Goal: Communication & Community: Answer question/provide support

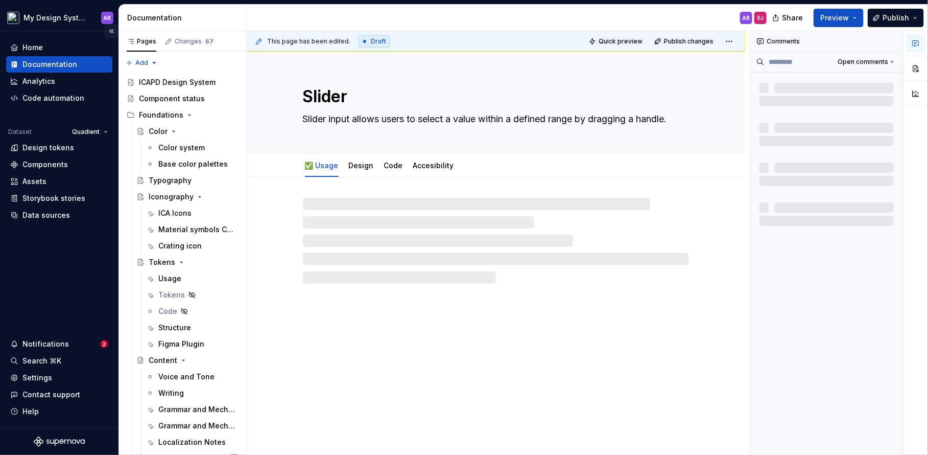
click at [110, 27] on button "Collapse sidebar" at bounding box center [111, 31] width 14 height 14
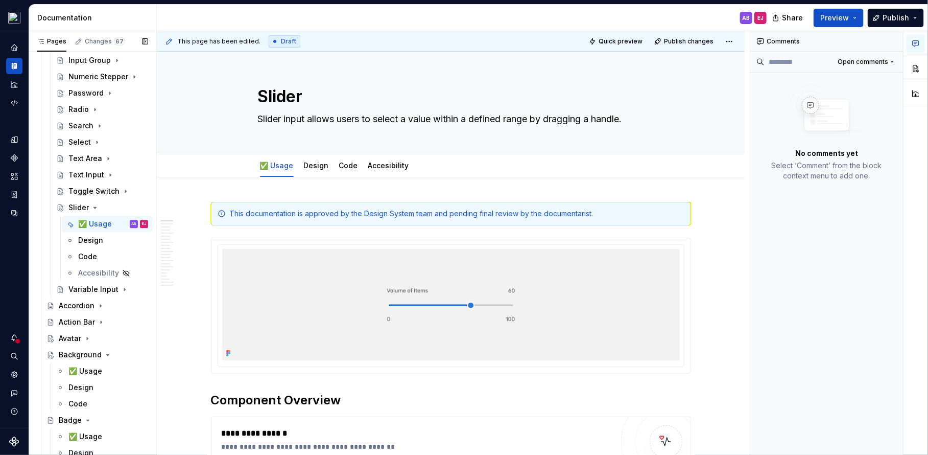
scroll to position [1104, 0]
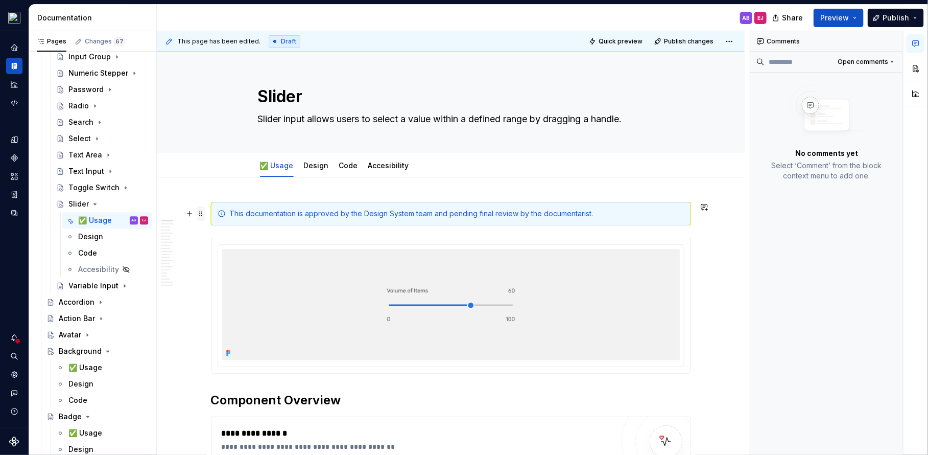
click at [205, 215] on span at bounding box center [201, 213] width 8 height 14
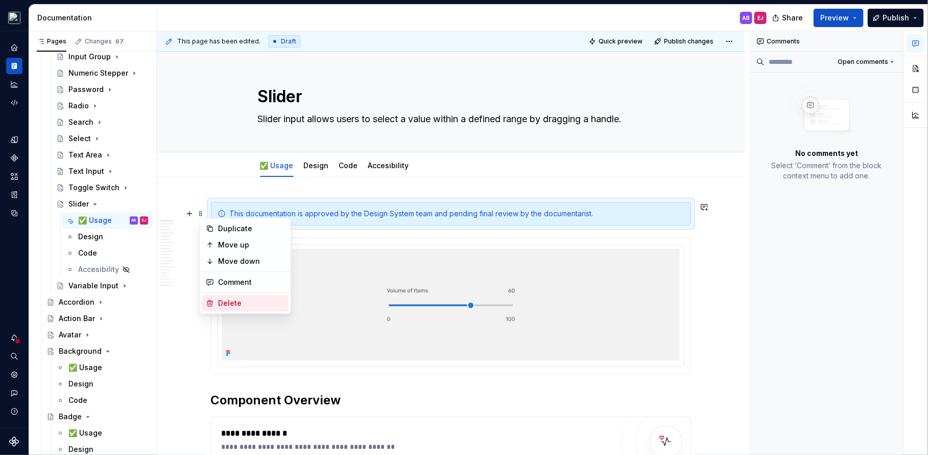
click at [242, 296] on div "Delete" at bounding box center [245, 303] width 87 height 16
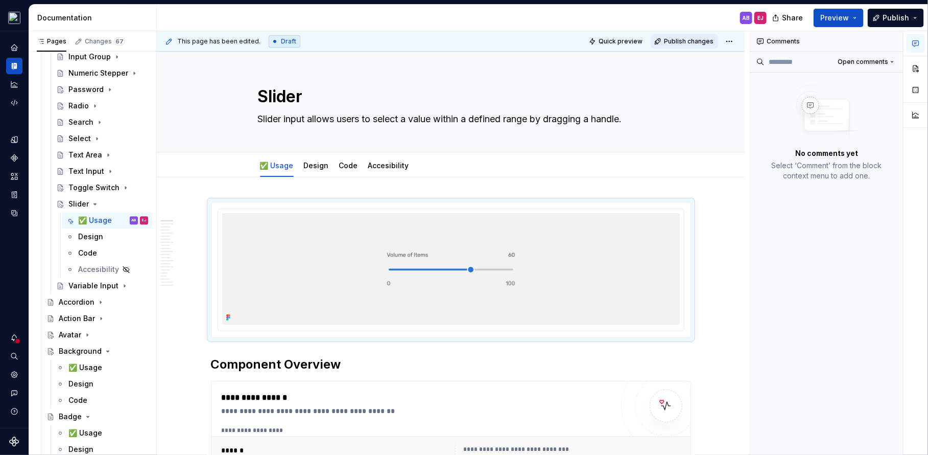
click at [695, 41] on span "Publish changes" at bounding box center [689, 41] width 50 height 8
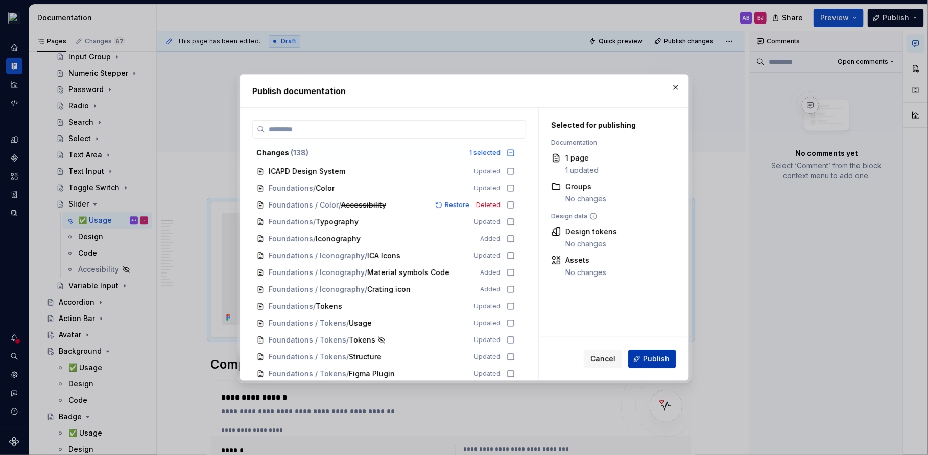
click at [658, 364] on button "Publish" at bounding box center [652, 358] width 48 height 18
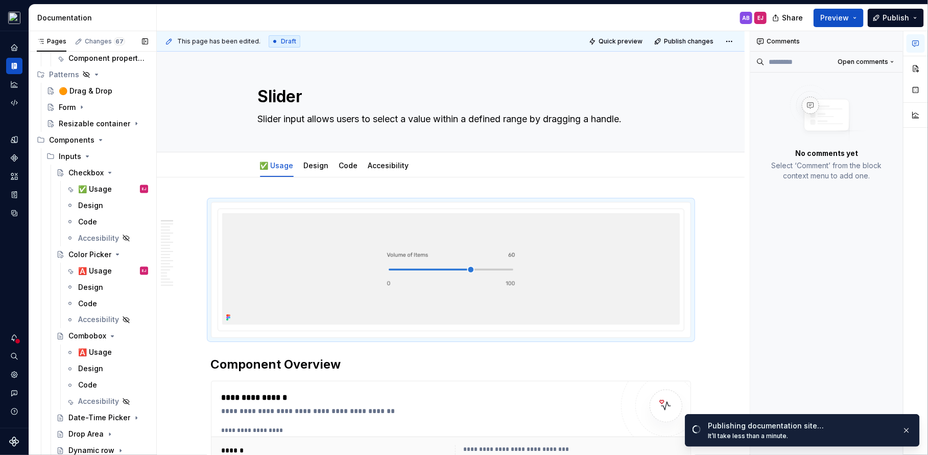
scroll to position [664, 0]
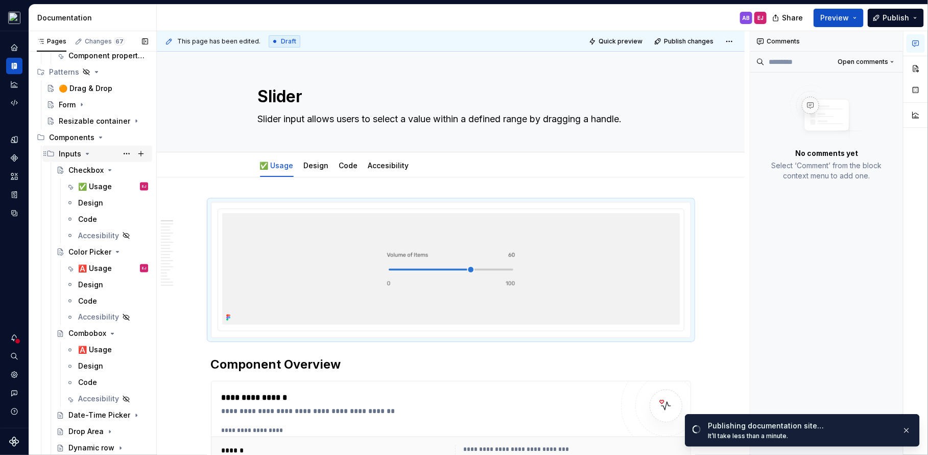
click at [86, 151] on icon "Page tree" at bounding box center [87, 154] width 8 height 8
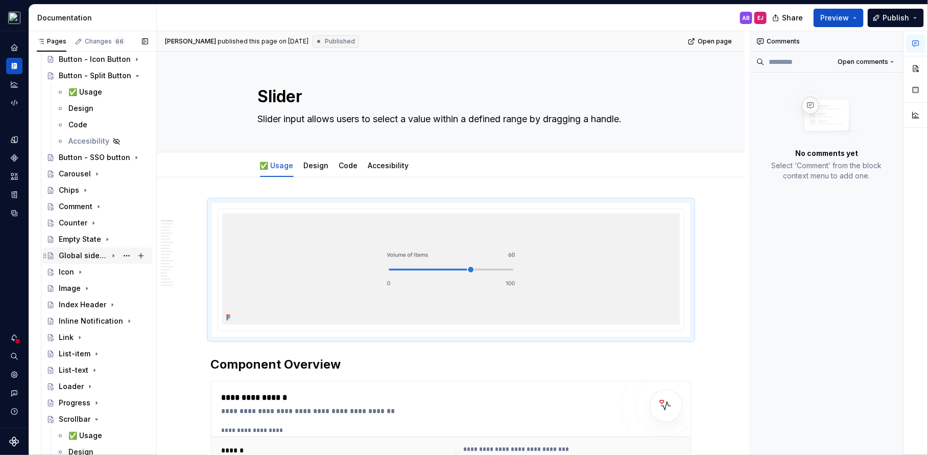
scroll to position [1151, 0]
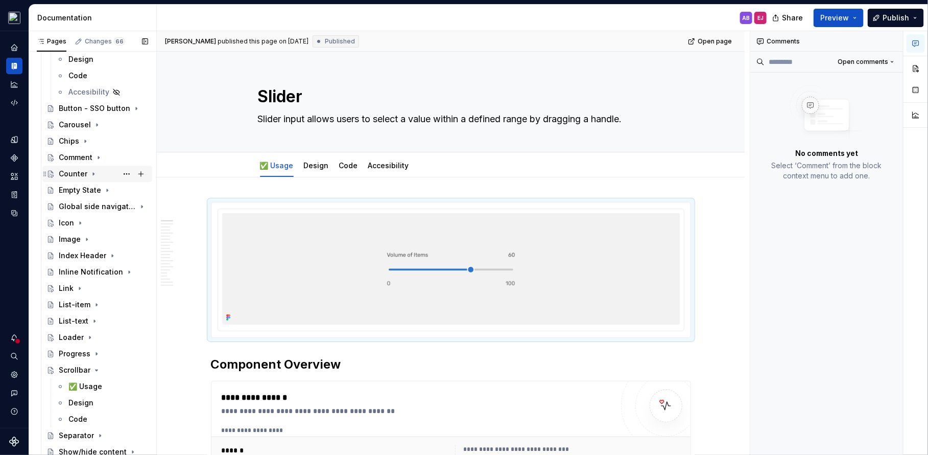
click at [77, 172] on div "Counter" at bounding box center [73, 174] width 29 height 10
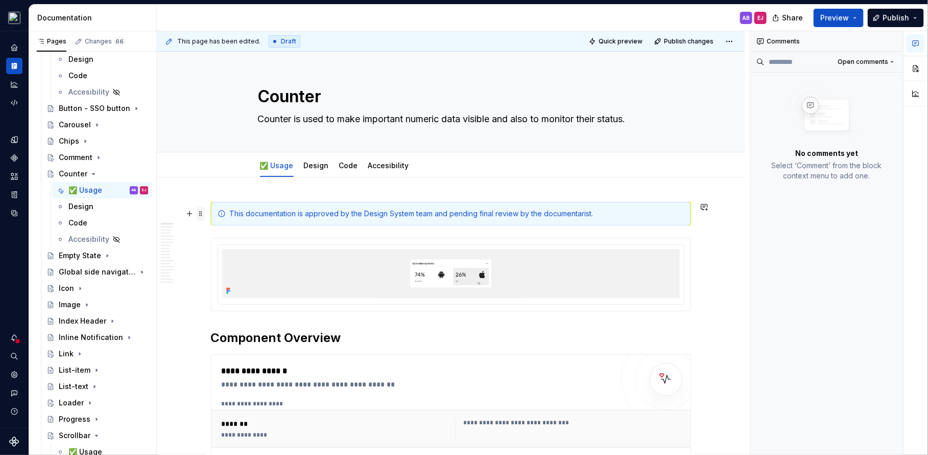
click at [203, 210] on span at bounding box center [201, 213] width 8 height 14
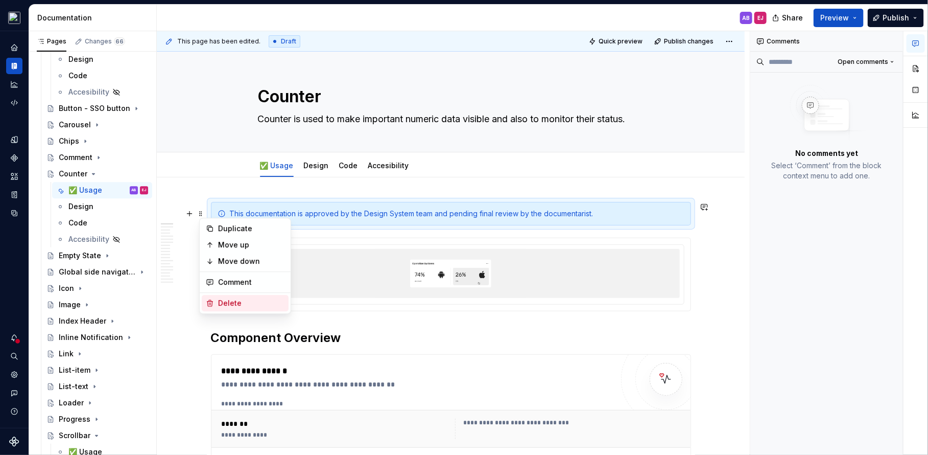
click at [234, 298] on div "Delete" at bounding box center [251, 303] width 66 height 10
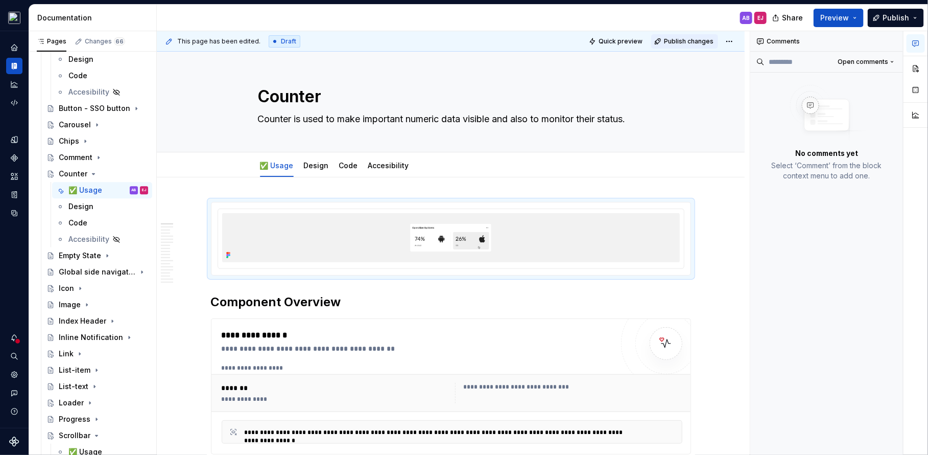
click at [678, 35] on button "Publish changes" at bounding box center [684, 41] width 67 height 14
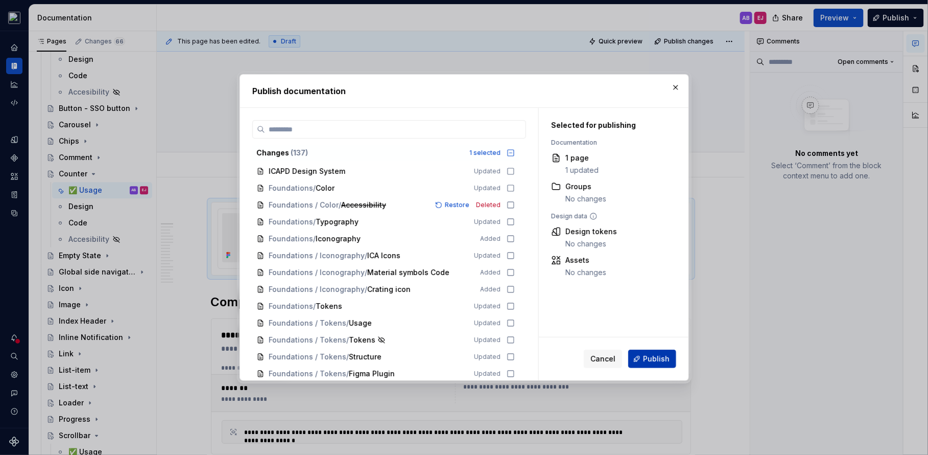
click at [658, 353] on span "Publish" at bounding box center [656, 358] width 27 height 10
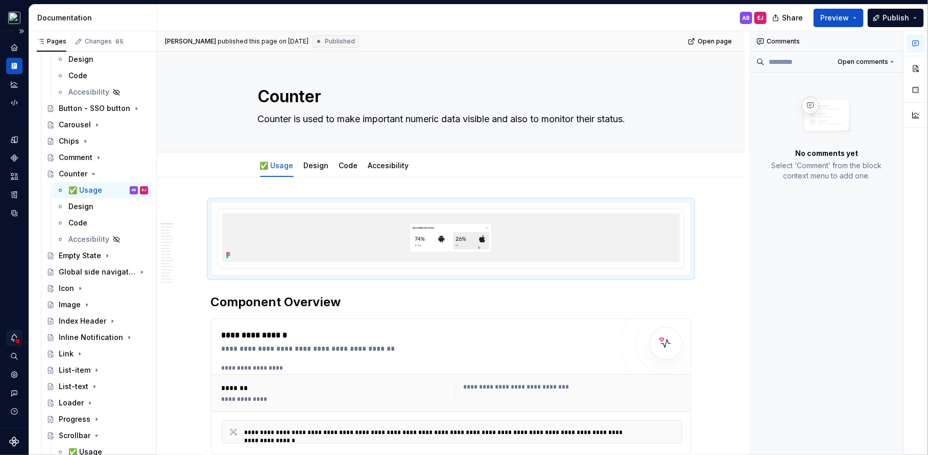
click at [13, 337] on icon "Notifications" at bounding box center [14, 337] width 9 height 9
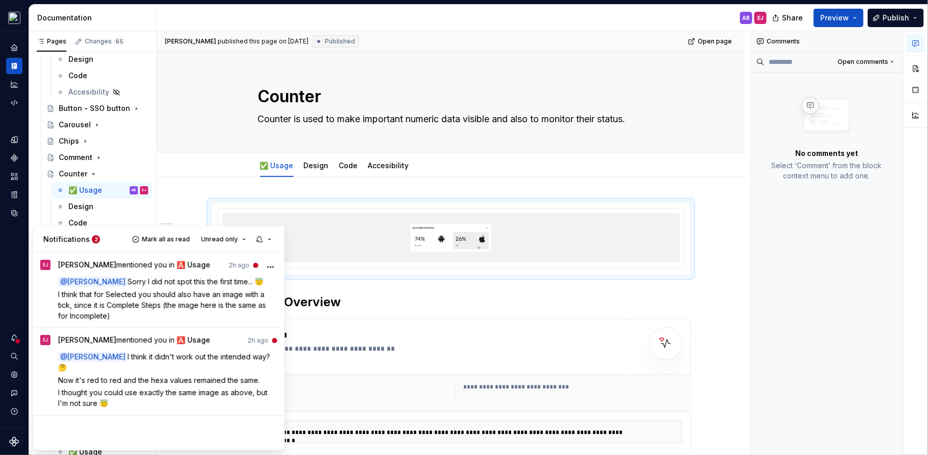
click at [109, 346] on span "[PERSON_NAME] mentioned you in 🅰️ Usage" at bounding box center [134, 342] width 152 height 14
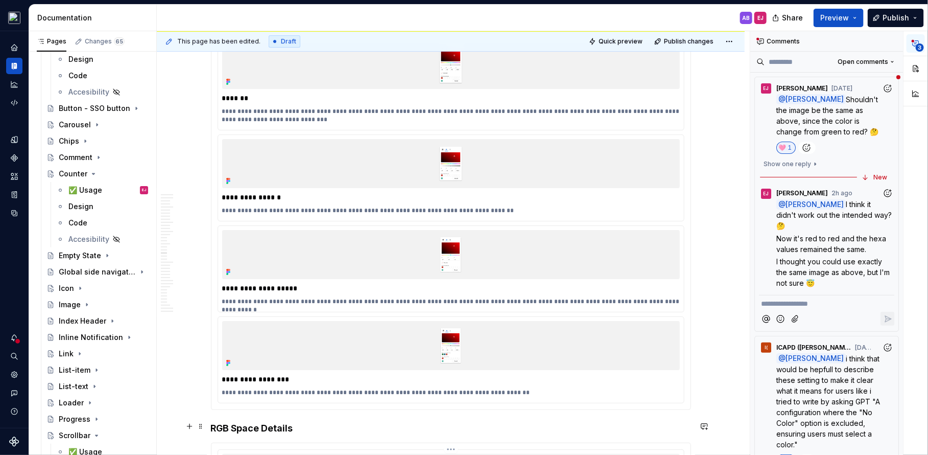
scroll to position [5568, 0]
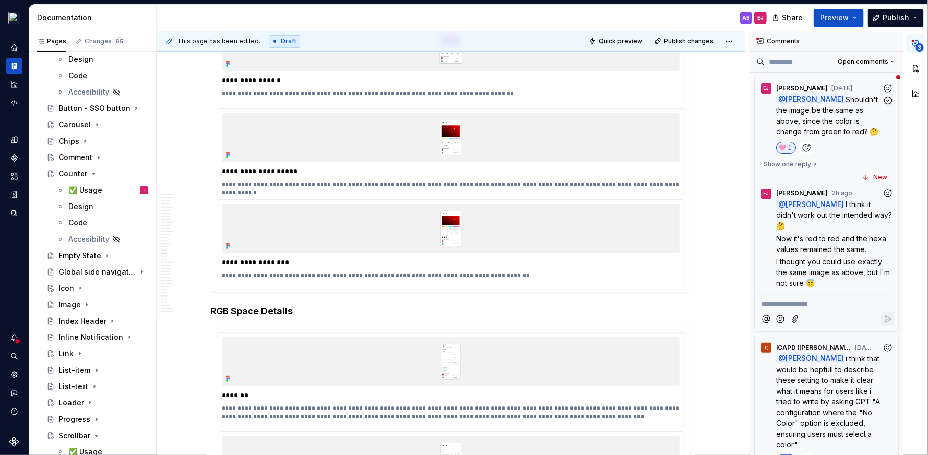
click at [851, 147] on div "🩷 1" at bounding box center [835, 147] width 118 height 12
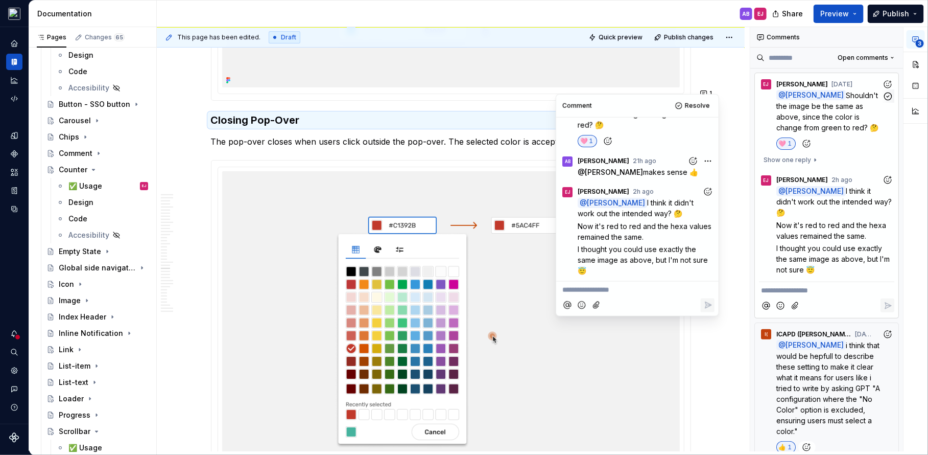
scroll to position [7278, 0]
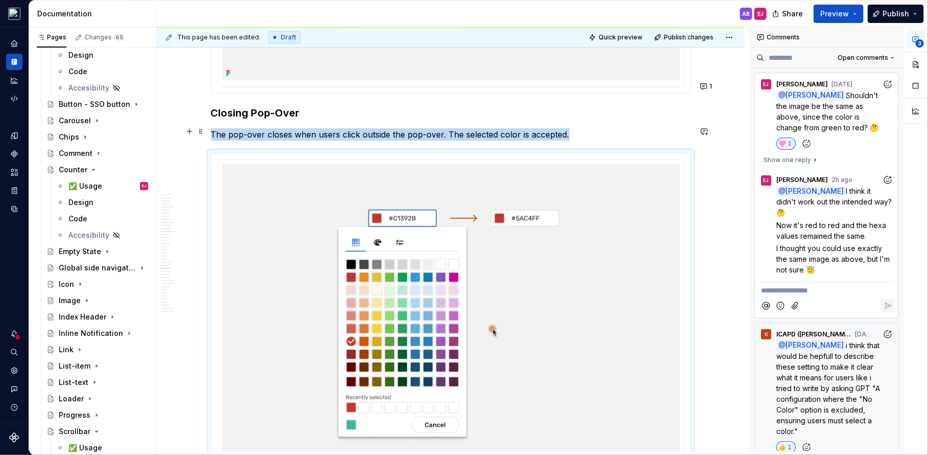
scroll to position [7294, 0]
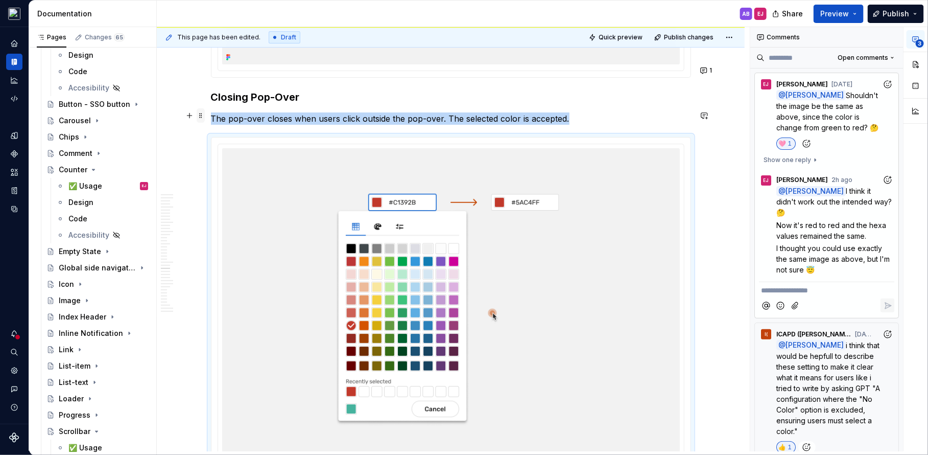
click at [204, 113] on span at bounding box center [201, 115] width 8 height 14
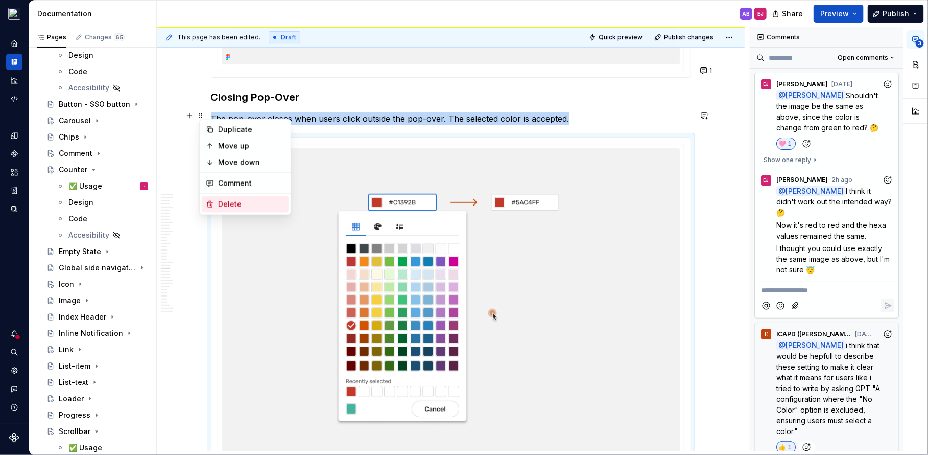
click at [249, 202] on div "Delete" at bounding box center [251, 204] width 66 height 10
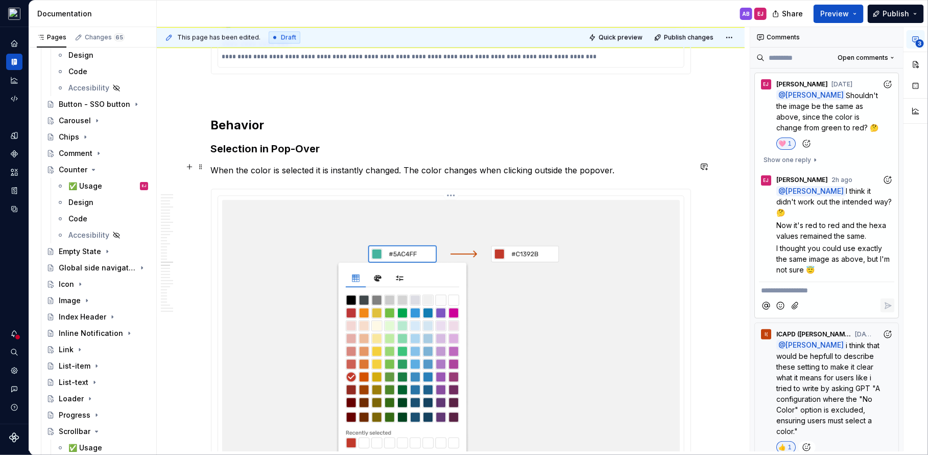
scroll to position [6838, 0]
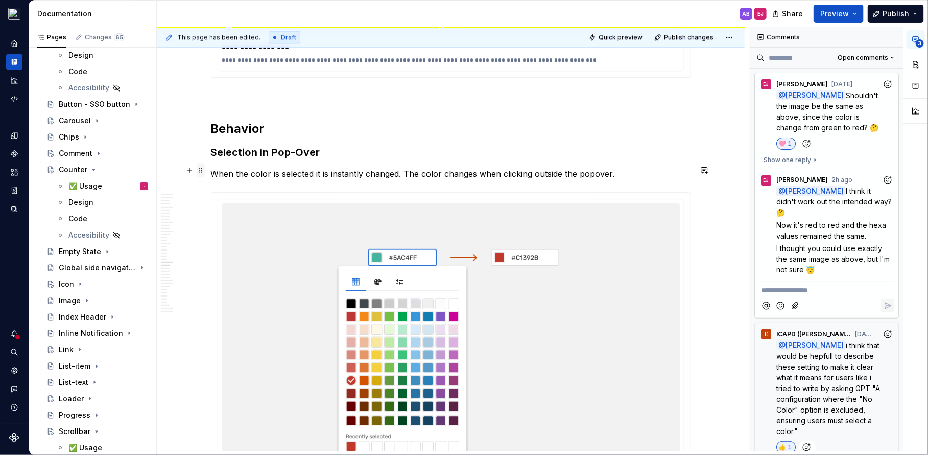
click at [204, 169] on span at bounding box center [201, 170] width 8 height 14
click at [229, 181] on div "Duplicate" at bounding box center [251, 185] width 66 height 10
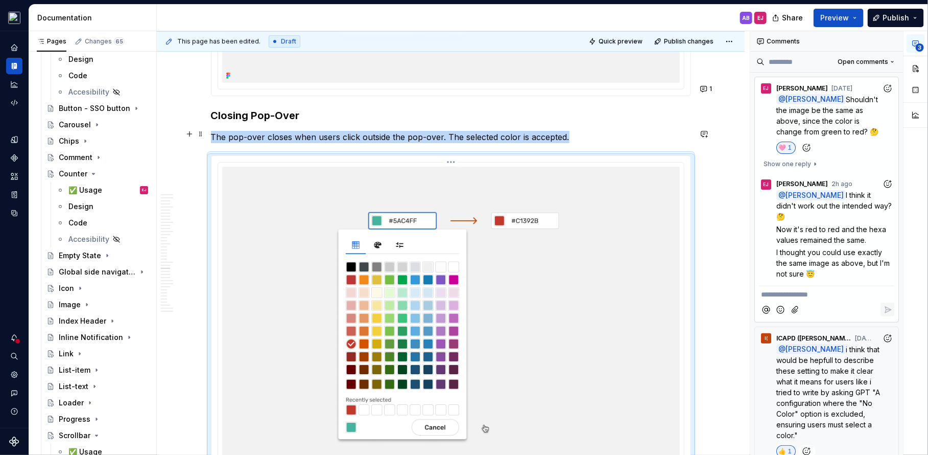
scroll to position [7279, 0]
click at [393, 224] on img at bounding box center [451, 327] width 458 height 318
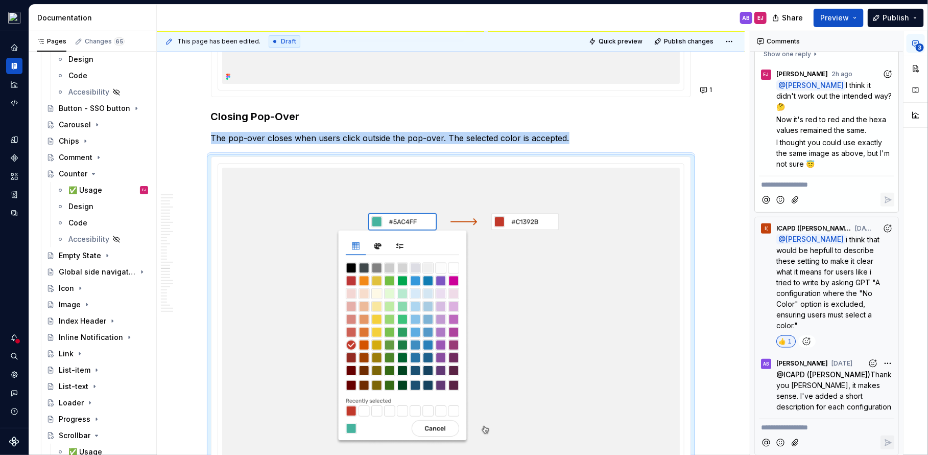
scroll to position [184, 0]
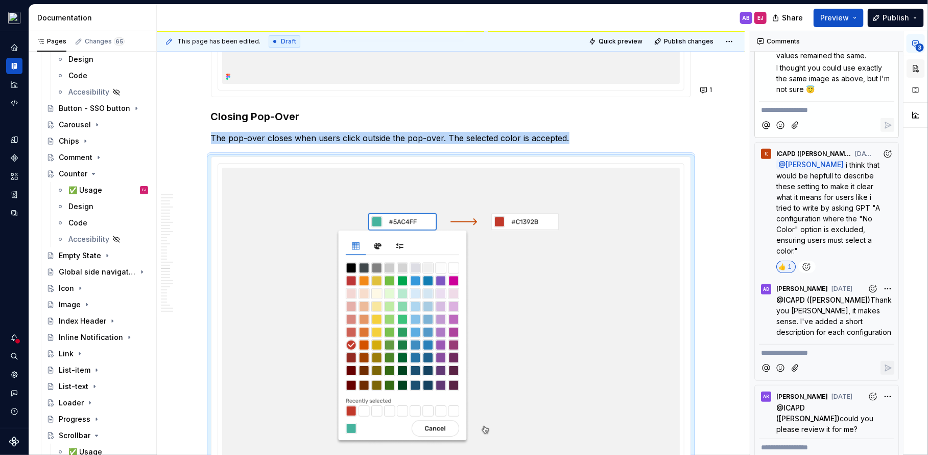
click at [912, 65] on button "button" at bounding box center [916, 68] width 18 height 18
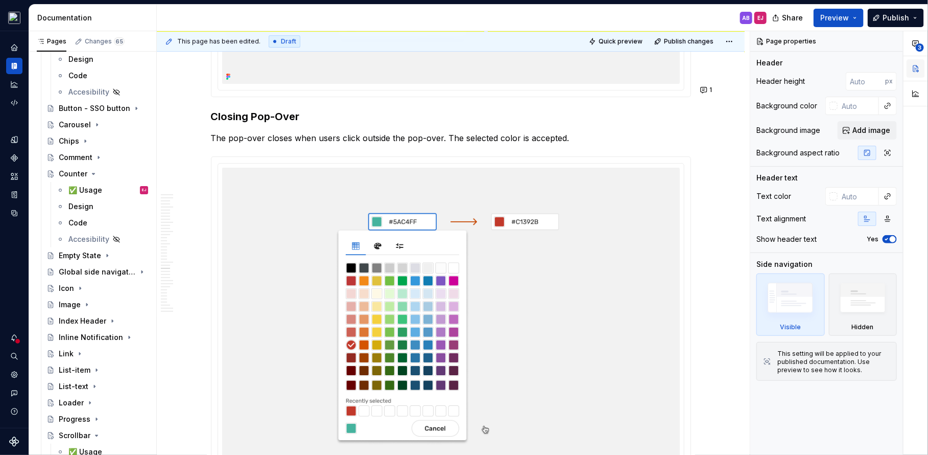
scroll to position [0, 0]
click at [487, 156] on div at bounding box center [451, 327] width 480 height 342
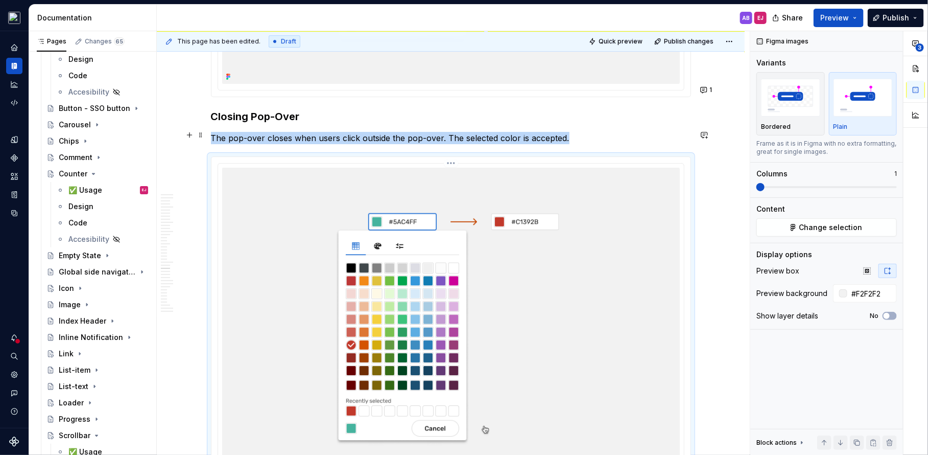
click at [478, 168] on img at bounding box center [451, 327] width 458 height 318
click at [455, 138] on html "My Design System AB Dataset Quadient Documentation AB EJ Share Preview Publish …" at bounding box center [464, 227] width 928 height 455
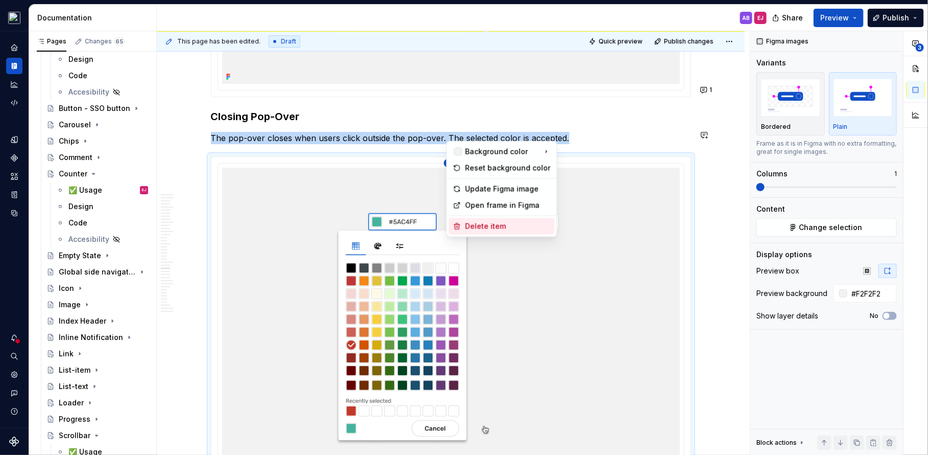
click at [495, 224] on div "Delete item" at bounding box center [507, 226] width 85 height 10
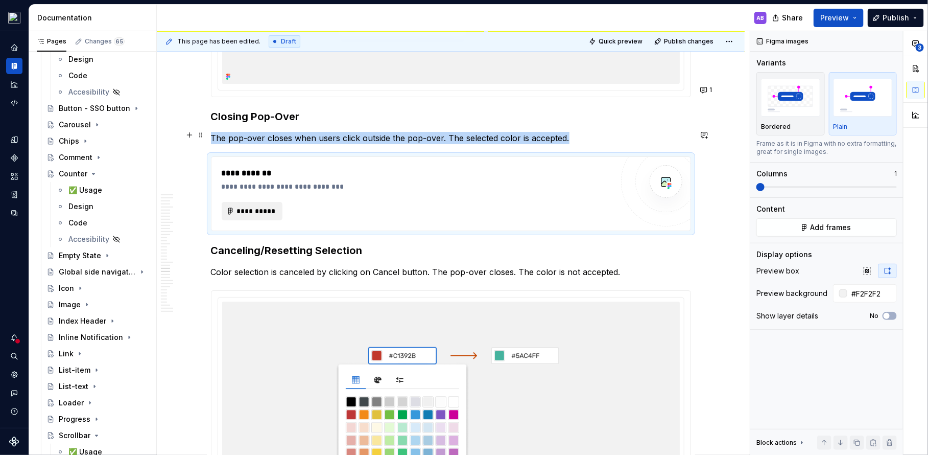
click at [262, 206] on span "**********" at bounding box center [256, 211] width 40 height 10
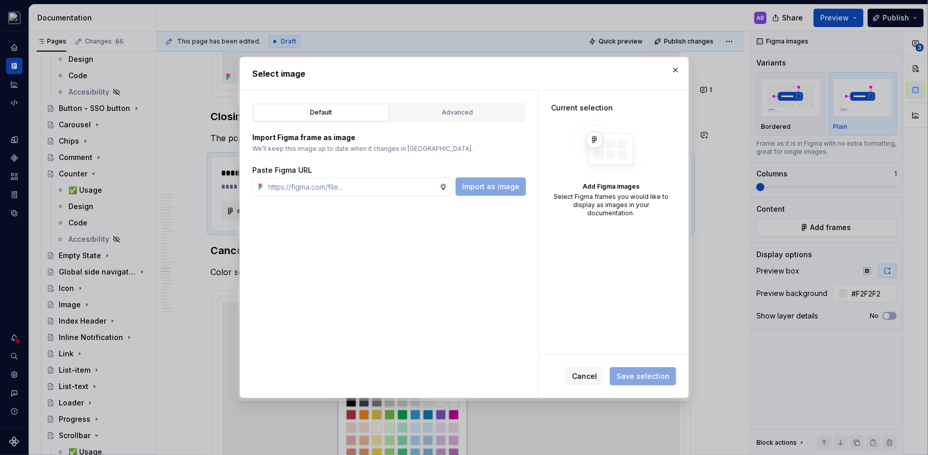
click at [487, 101] on div "Default Advanced Import Figma frame as image We’ll keep this image up to date w…" at bounding box center [389, 243] width 298 height 307
click at [484, 115] on div "Advanced" at bounding box center [457, 112] width 128 height 10
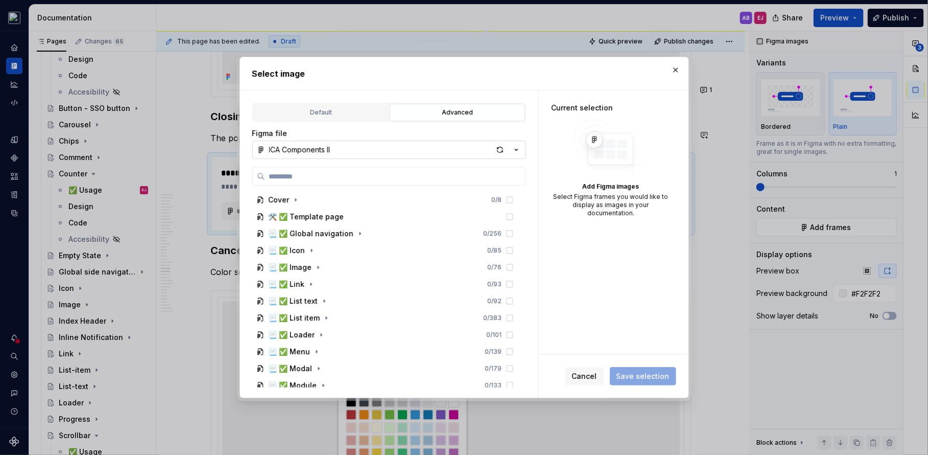
click at [444, 147] on button "ICA Components II" at bounding box center [389, 149] width 274 height 18
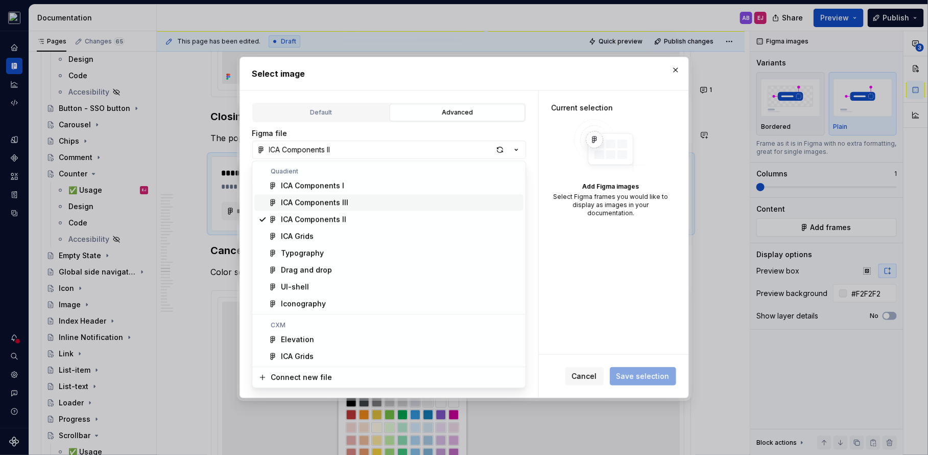
click at [399, 203] on div "ICA Components III" at bounding box center [400, 202] width 239 height 10
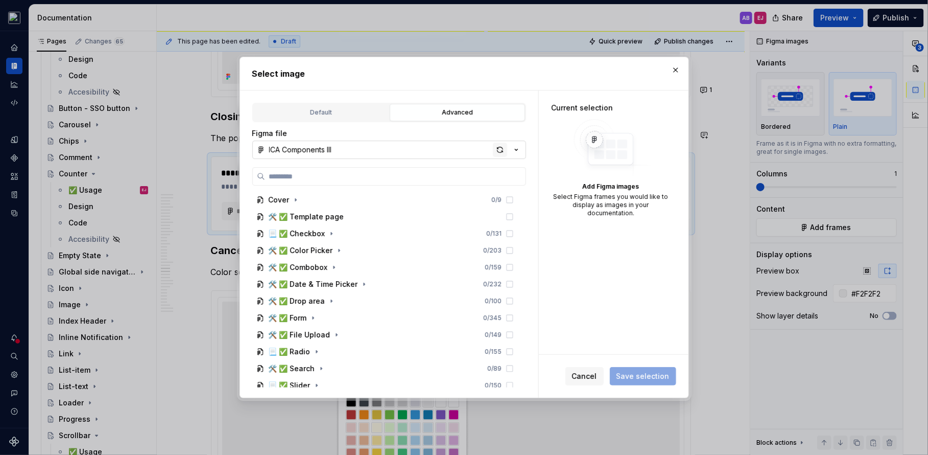
click at [500, 153] on div "button" at bounding box center [500, 149] width 14 height 14
click at [337, 246] on icon "button" at bounding box center [339, 250] width 8 height 8
click at [352, 315] on icon "button" at bounding box center [356, 318] width 8 height 8
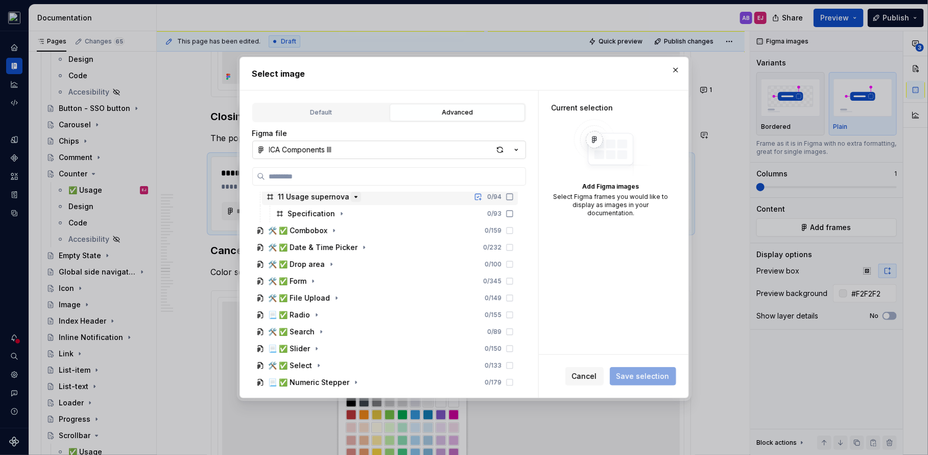
scroll to position [124, 0]
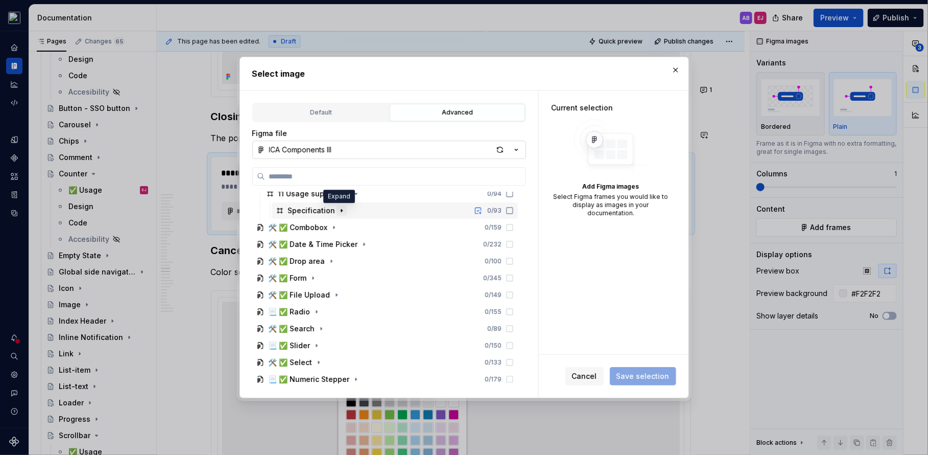
click at [338, 207] on icon "button" at bounding box center [342, 210] width 8 height 8
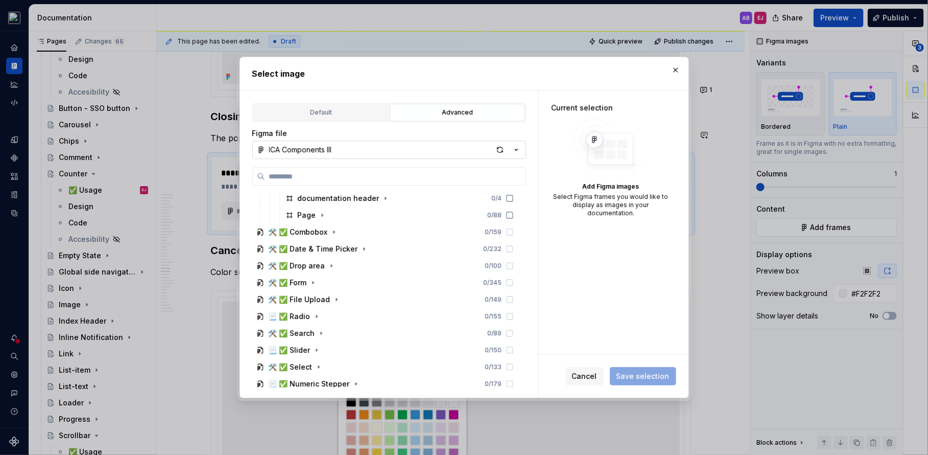
scroll to position [152, 0]
click at [324, 213] on icon "button" at bounding box center [322, 216] width 8 height 8
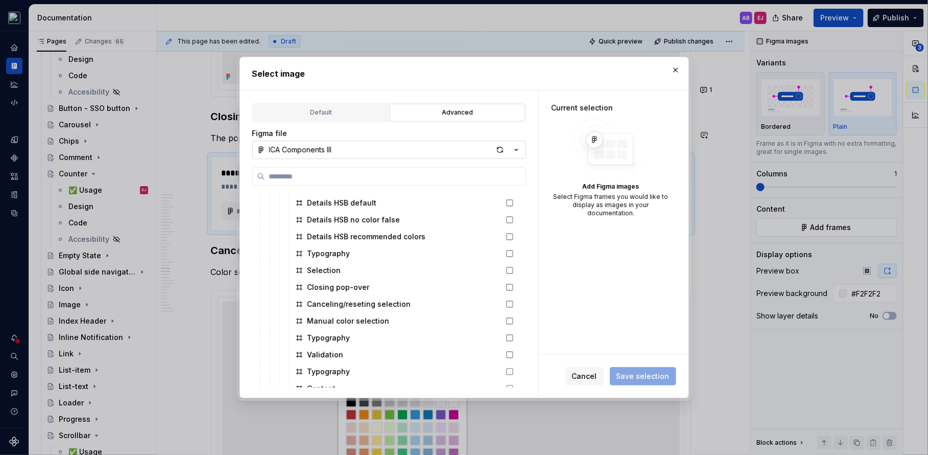
scroll to position [1001, 0]
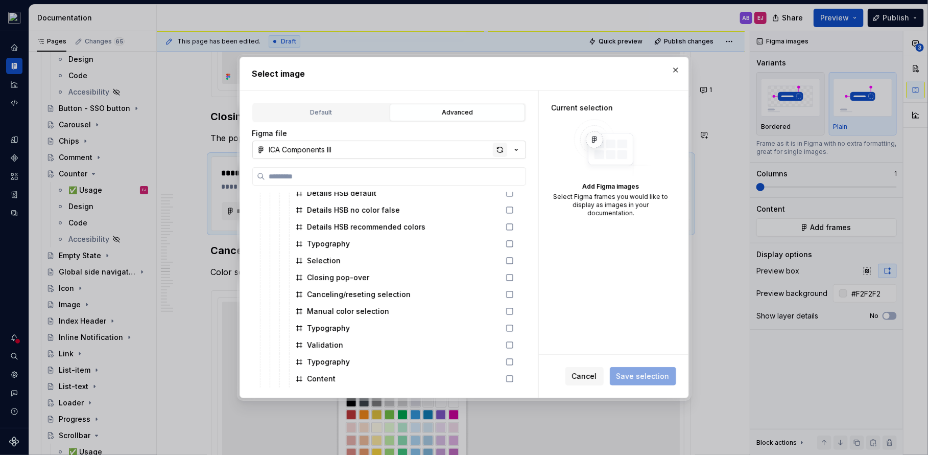
click at [502, 148] on div "button" at bounding box center [500, 149] width 14 height 14
click at [514, 275] on icon at bounding box center [510, 279] width 8 height 8
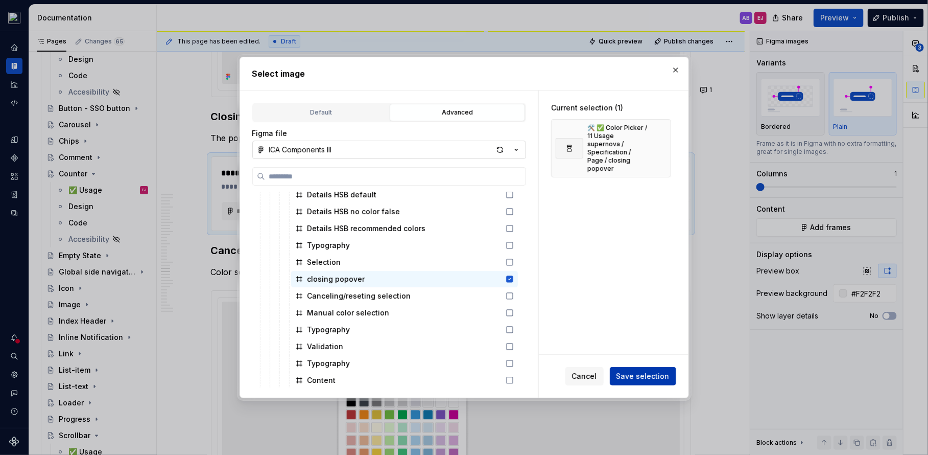
click at [644, 374] on span "Save selection" at bounding box center [642, 376] width 53 height 10
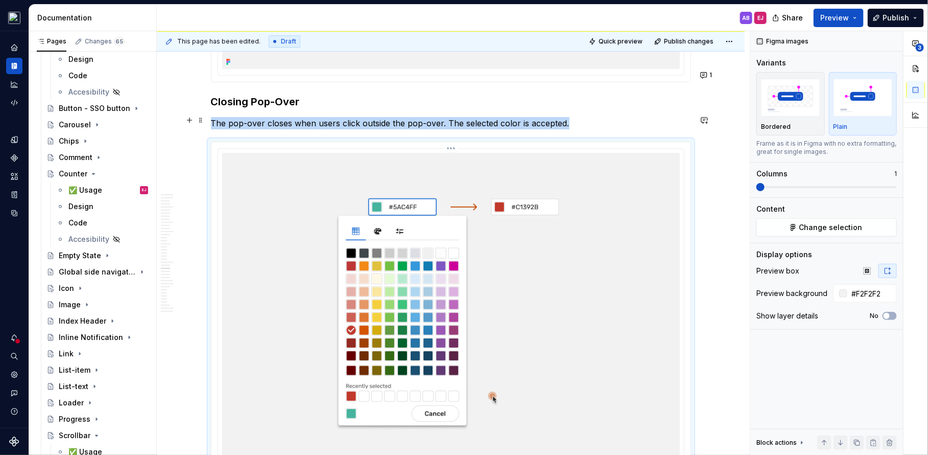
scroll to position [7290, 0]
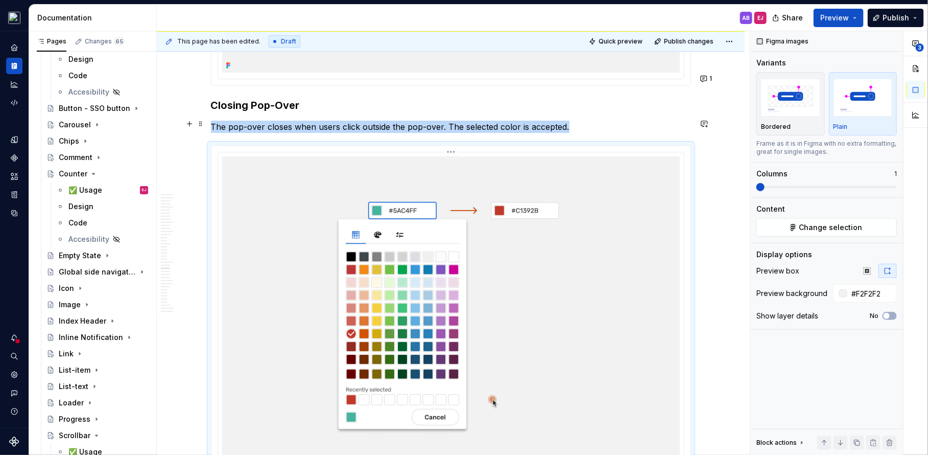
type textarea "*"
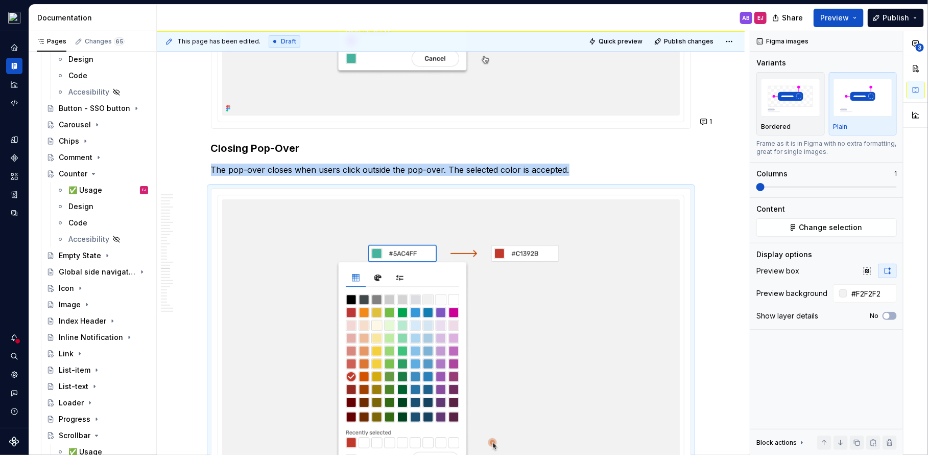
scroll to position [7228, 0]
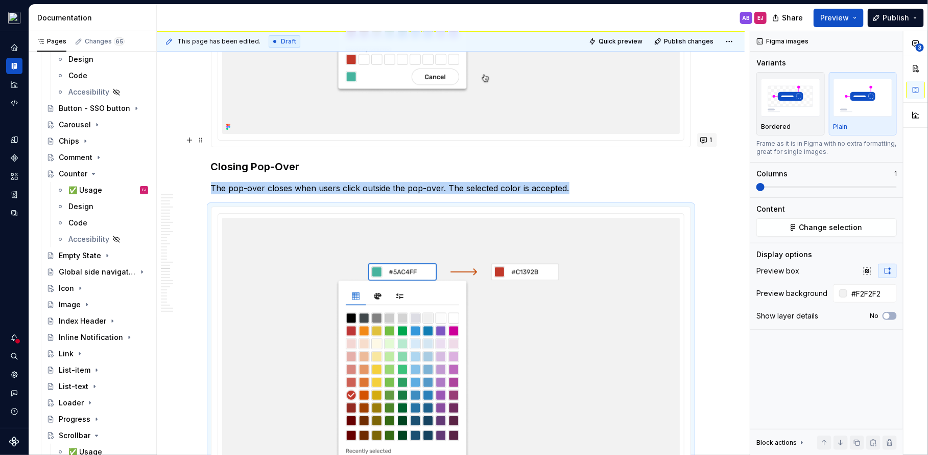
click at [708, 138] on button "1" at bounding box center [707, 140] width 20 height 14
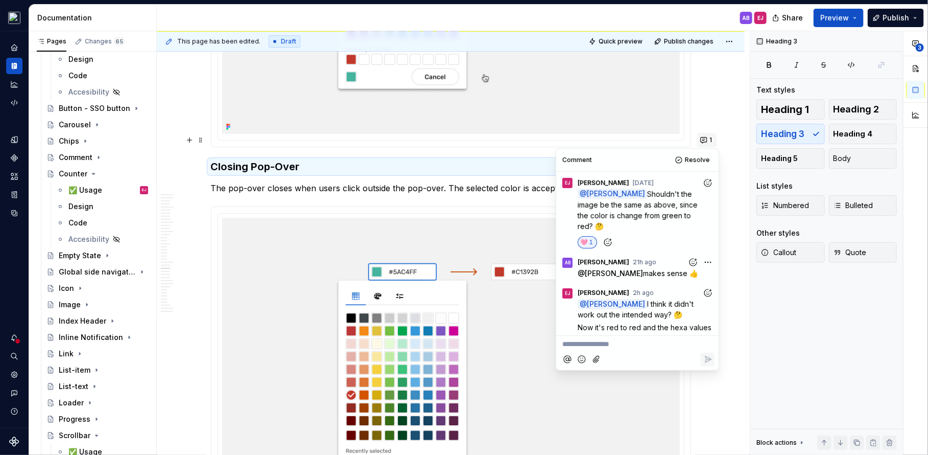
scroll to position [47, 0]
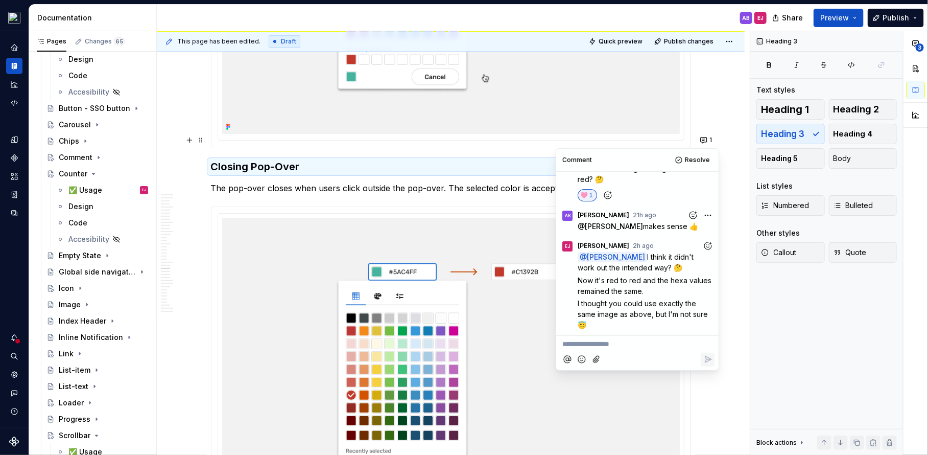
click at [604, 343] on p "**********" at bounding box center [637, 344] width 150 height 11
click at [592, 311] on span "[PERSON_NAME]" at bounding box center [597, 316] width 58 height 10
drag, startPoint x: 605, startPoint y: 355, endPoint x: 622, endPoint y: 355, distance: 16.3
click at [622, 355] on span "I think it's correct, because the point is: user select color" at bounding box center [635, 350] width 147 height 20
click at [672, 353] on span "I think it's correct, because the order is: user select color" at bounding box center [635, 350] width 147 height 20
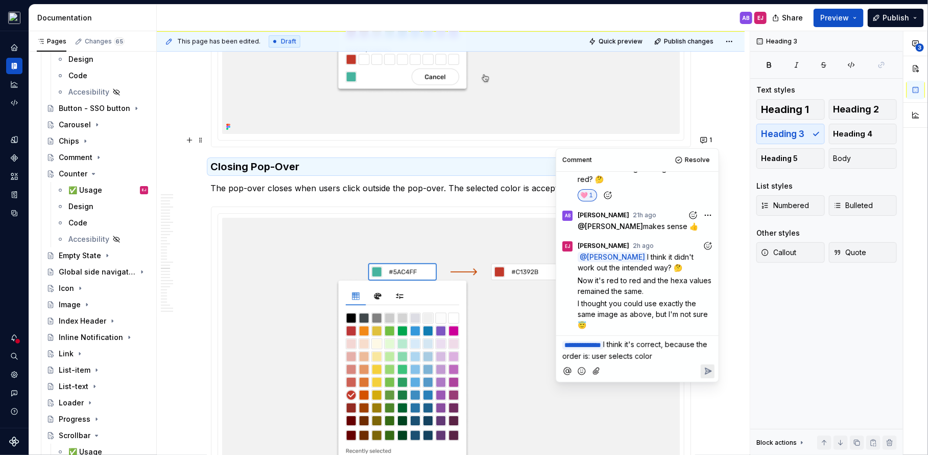
click at [684, 354] on span "I think it's correct, because the order is: user selects color" at bounding box center [635, 350] width 147 height 20
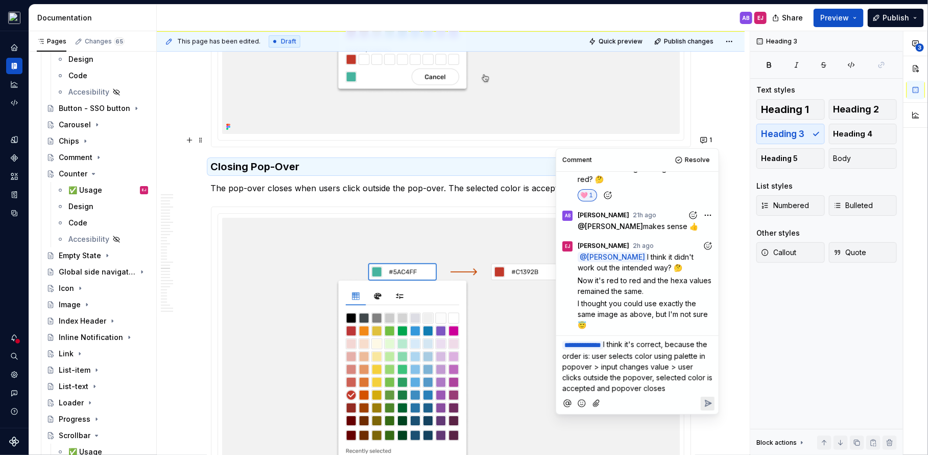
click at [703, 408] on icon "Reply" at bounding box center [708, 403] width 10 height 10
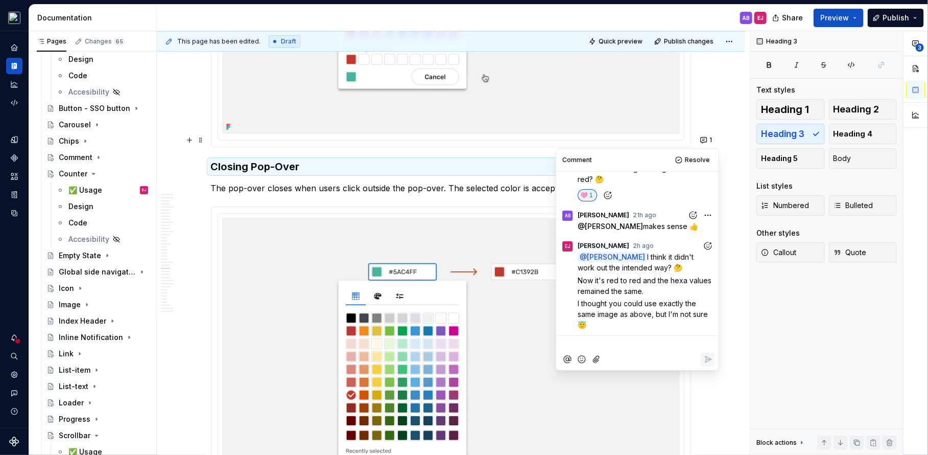
scroll to position [131, 0]
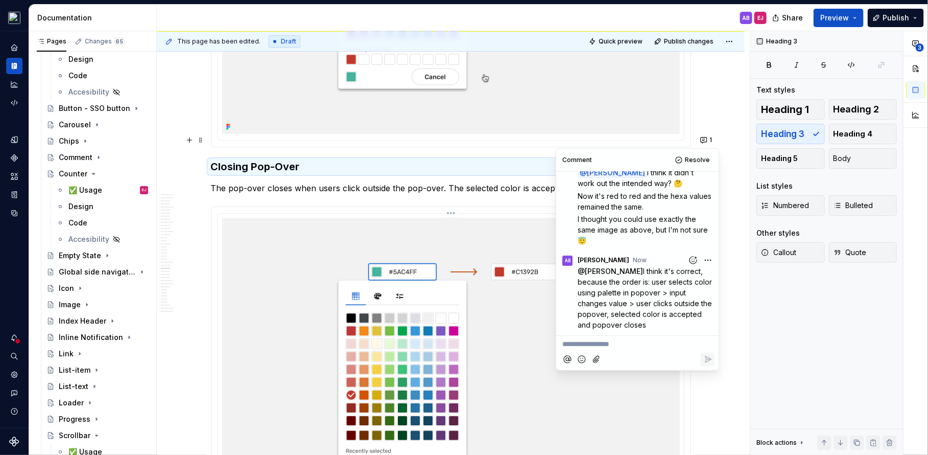
click at [524, 264] on img at bounding box center [451, 377] width 458 height 318
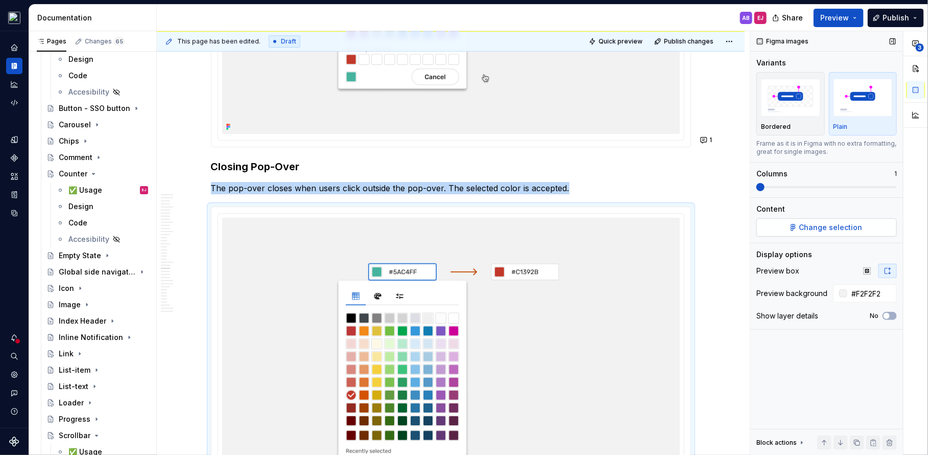
click at [817, 228] on span "Change selection" at bounding box center [830, 227] width 63 height 10
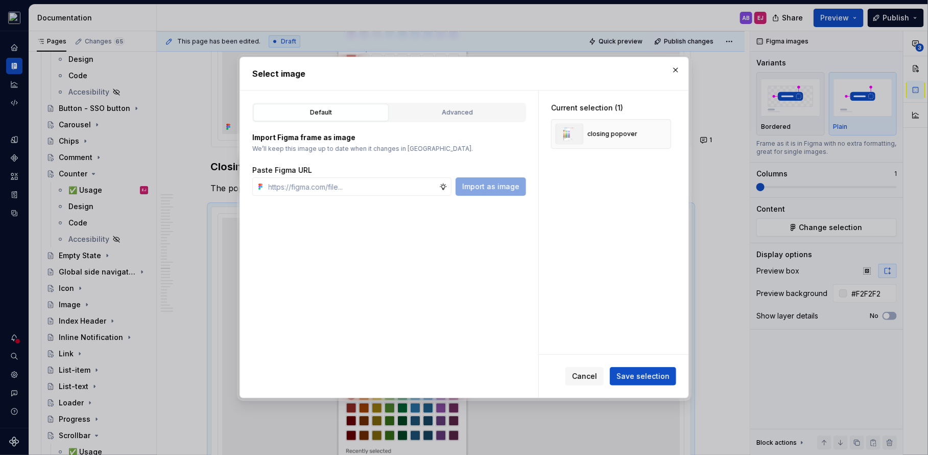
click at [465, 98] on div "Default Advanced Import Figma frame as image We’ll keep this image up to date w…" at bounding box center [389, 243] width 298 height 307
click at [465, 105] on button "Advanced" at bounding box center [457, 112] width 135 height 17
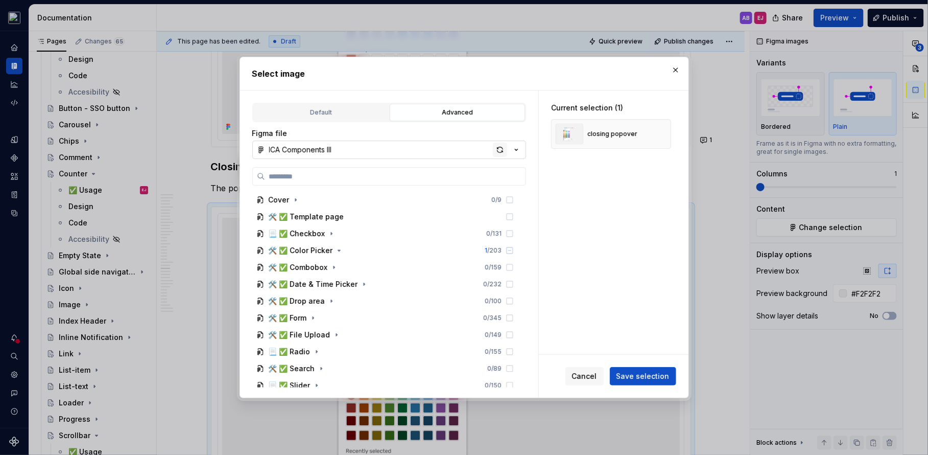
click at [500, 146] on div "button" at bounding box center [500, 149] width 14 height 14
type textarea "*"
click at [649, 376] on span "Save selection" at bounding box center [642, 376] width 53 height 10
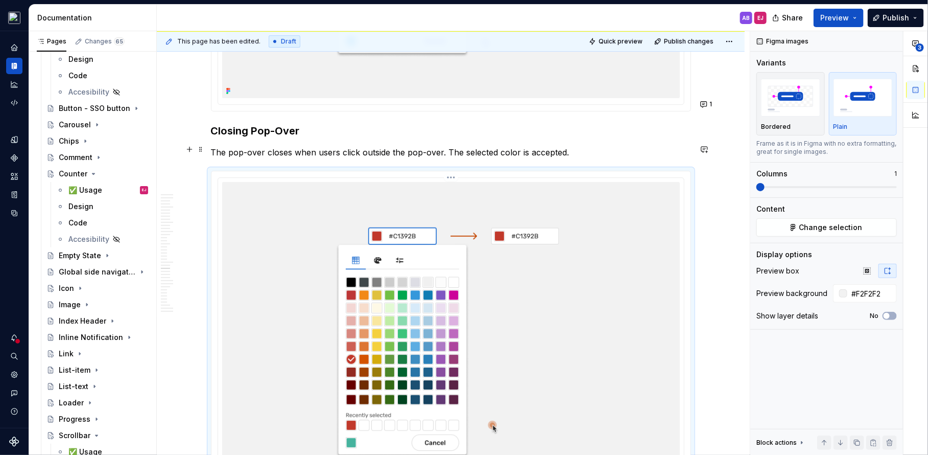
scroll to position [7249, 0]
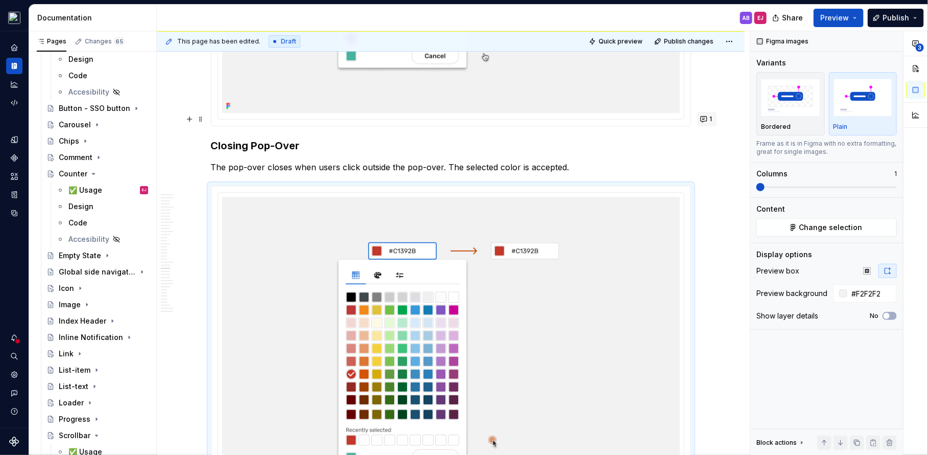
click at [705, 118] on button "1" at bounding box center [707, 119] width 20 height 14
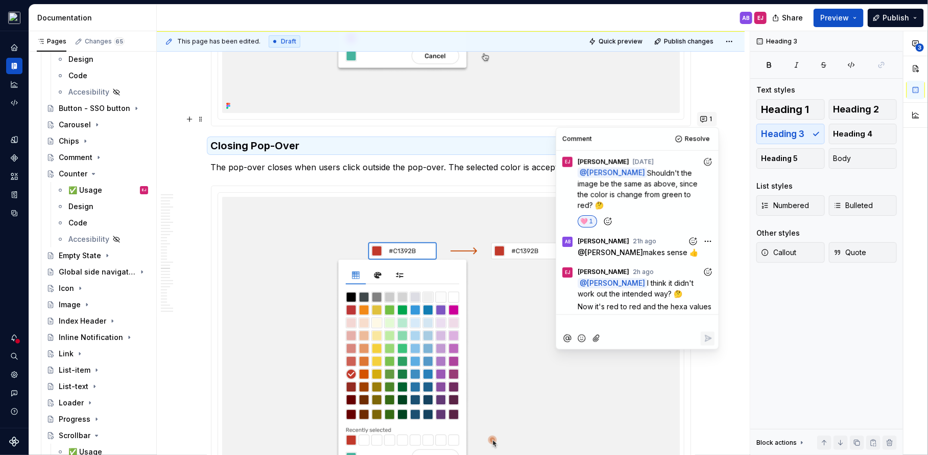
scroll to position [131, 0]
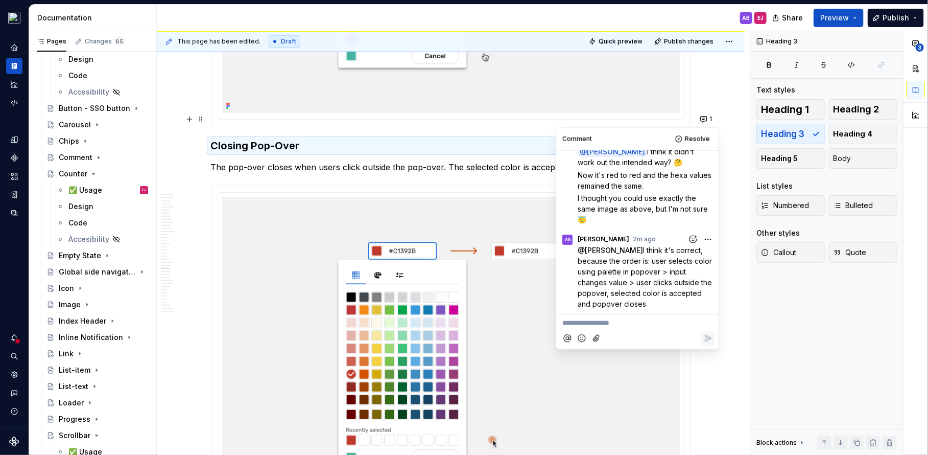
click at [639, 318] on p "**********" at bounding box center [637, 323] width 150 height 11
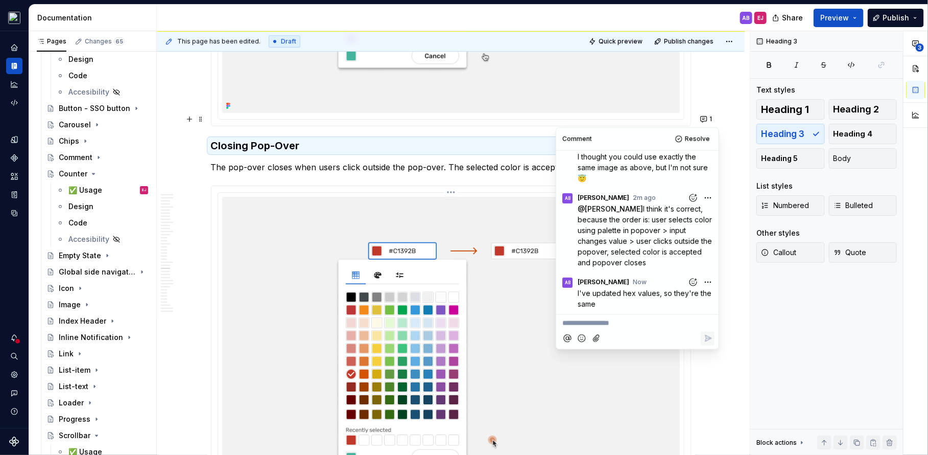
click at [492, 308] on img at bounding box center [451, 356] width 458 height 318
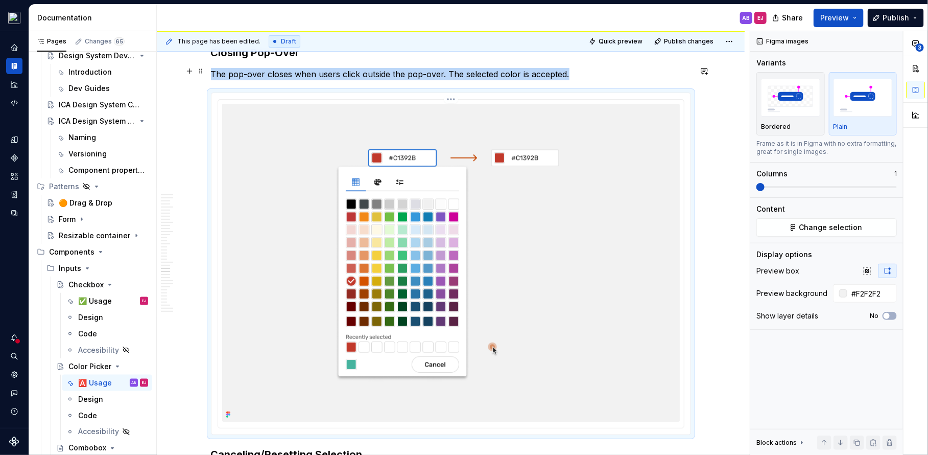
scroll to position [7338, 0]
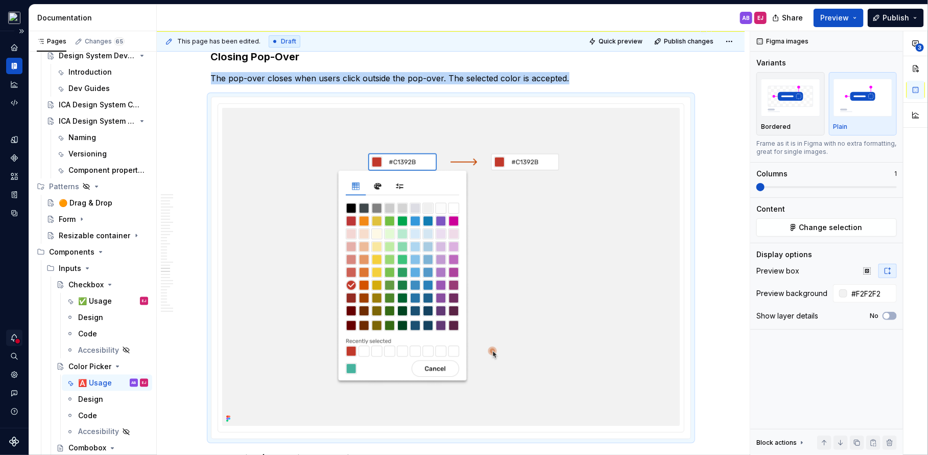
click at [11, 337] on icon "Notifications" at bounding box center [14, 337] width 9 height 9
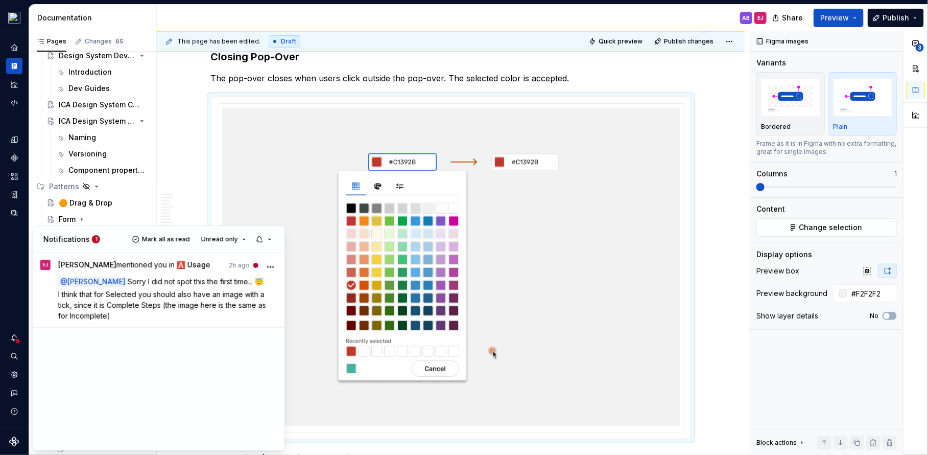
click at [142, 294] on span "I think that for Selected you should also have an image with a tick, since it i…" at bounding box center [163, 305] width 210 height 30
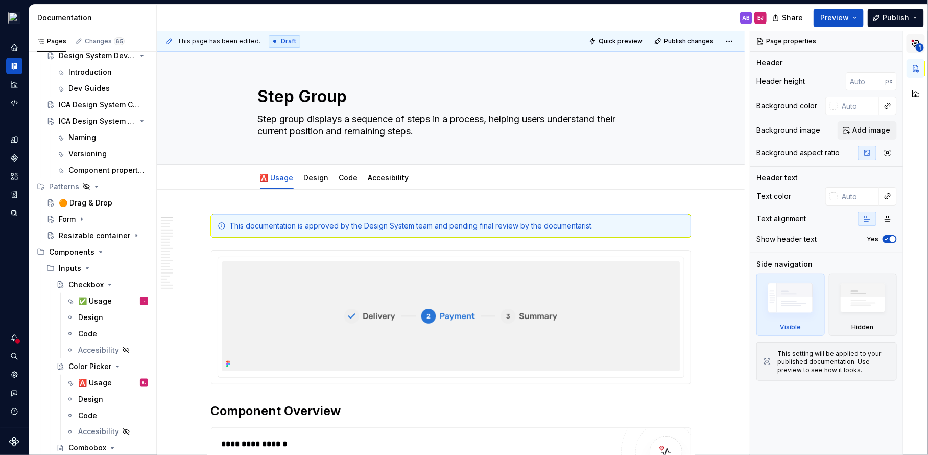
click at [922, 45] on span "1" at bounding box center [920, 47] width 8 height 8
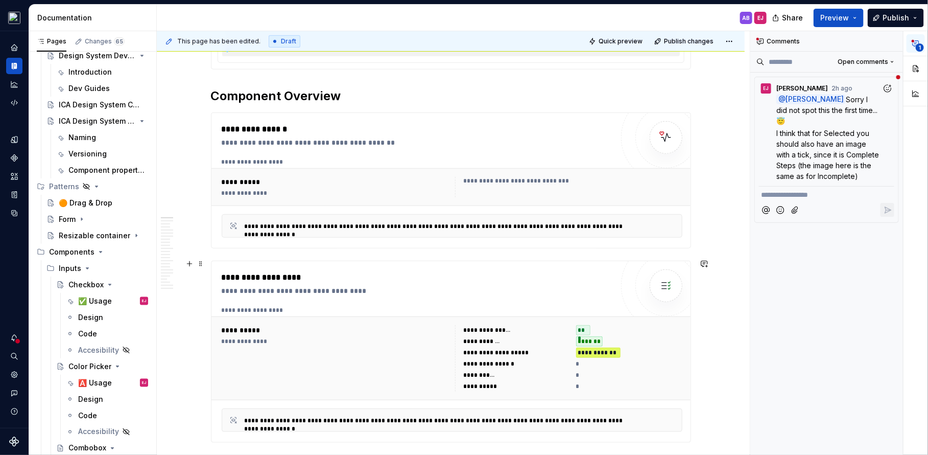
scroll to position [317, 0]
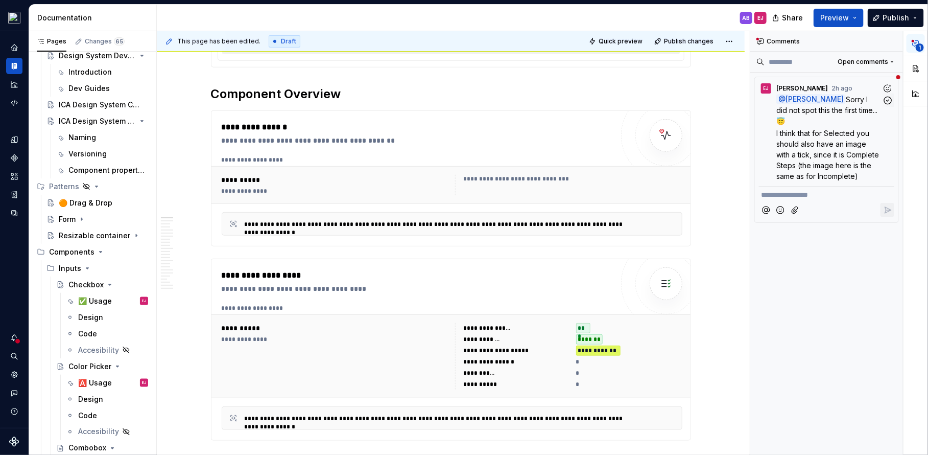
click at [843, 145] on span "I think that for Selected you should also have an image with a tick, since it i…" at bounding box center [828, 155] width 105 height 52
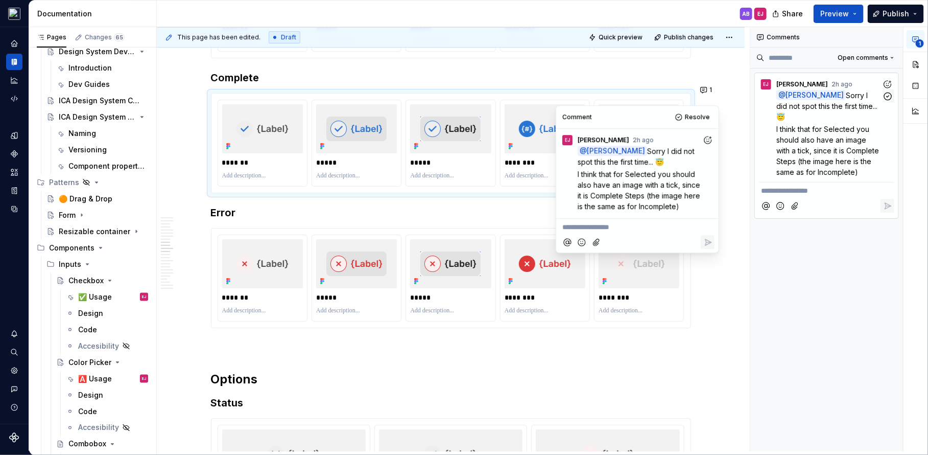
scroll to position [1677, 0]
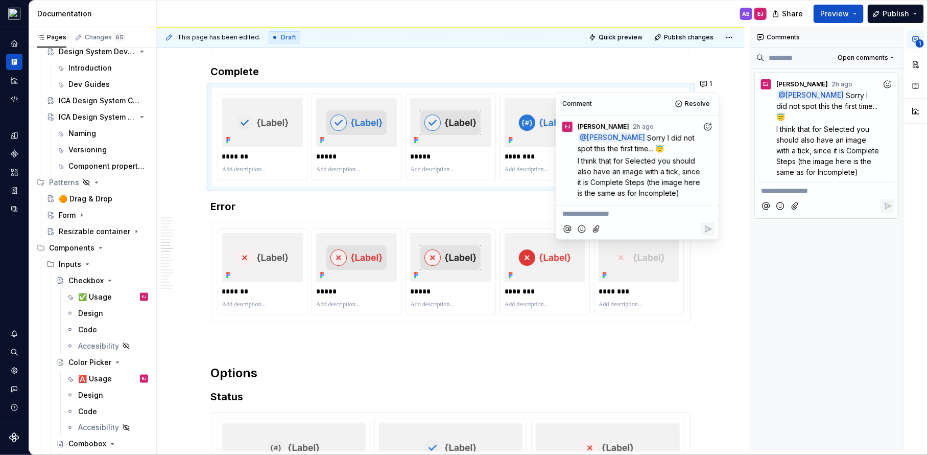
click at [710, 126] on icon "Add reaction" at bounding box center [708, 127] width 10 height 10
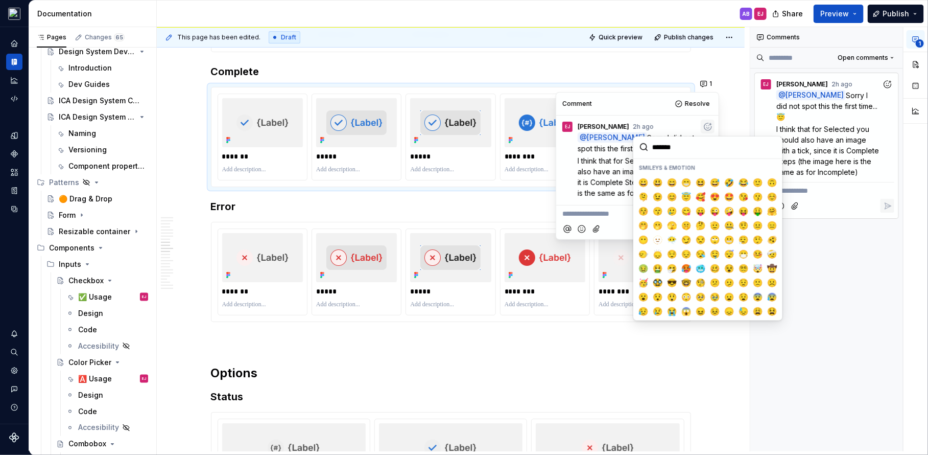
click at [637, 100] on div "Comment Resolve" at bounding box center [637, 103] width 162 height 22
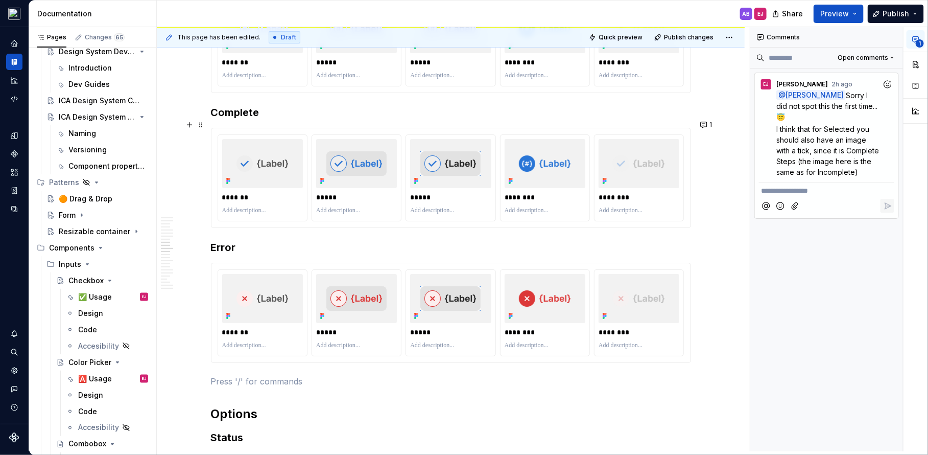
scroll to position [1630, 0]
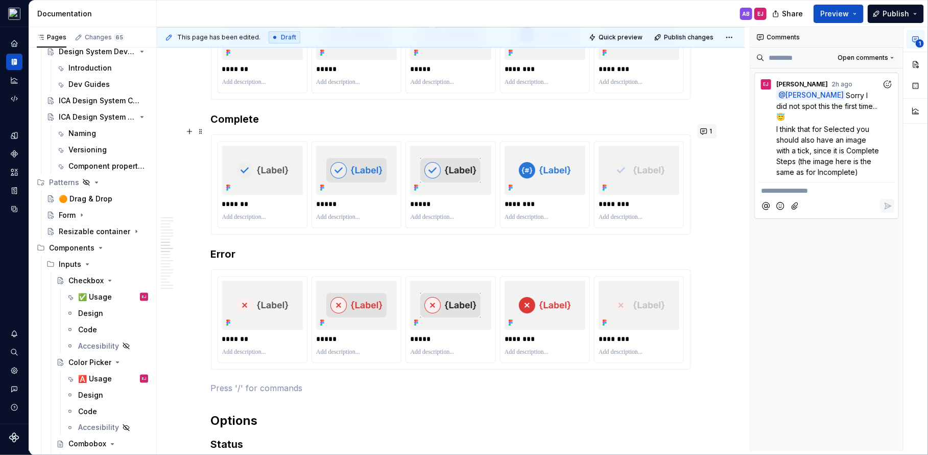
click at [706, 132] on button "1" at bounding box center [707, 131] width 20 height 14
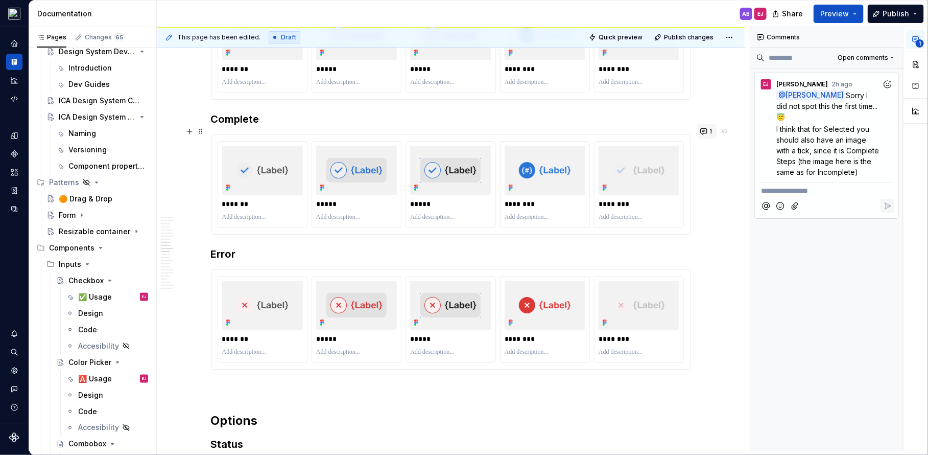
click at [708, 128] on button "1" at bounding box center [707, 131] width 20 height 14
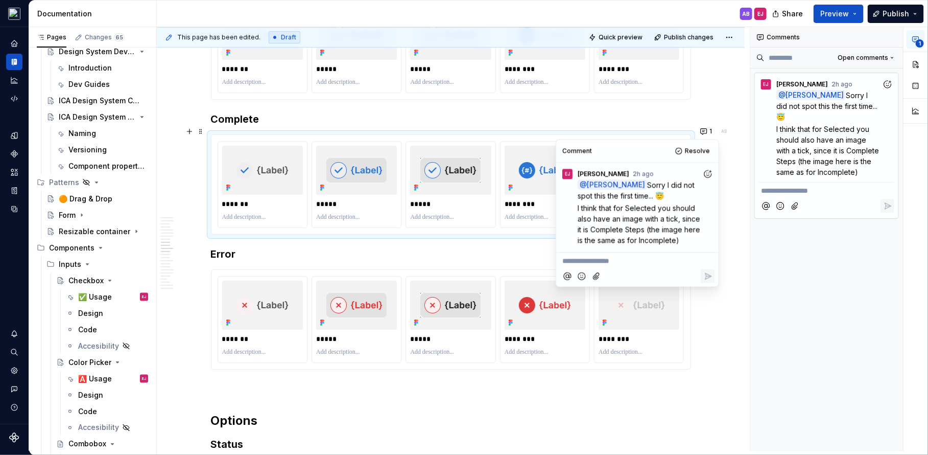
click at [706, 170] on icon "Add reaction" at bounding box center [708, 174] width 10 height 10
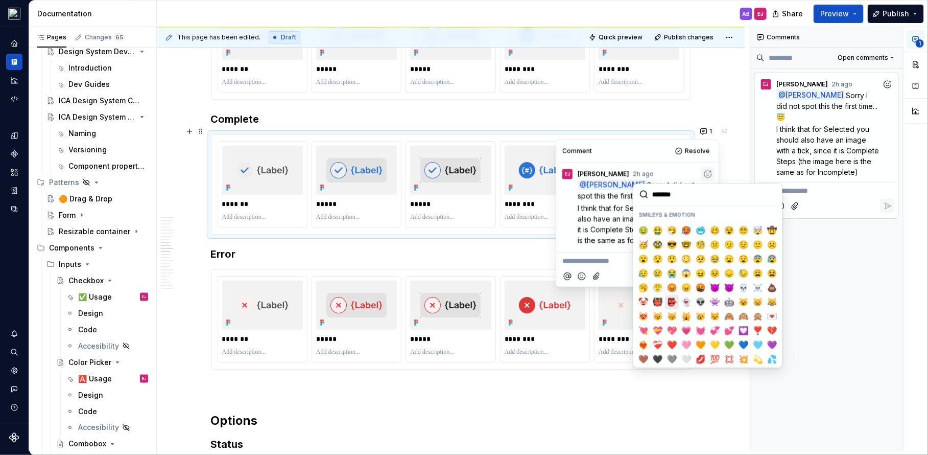
scroll to position [89, 0]
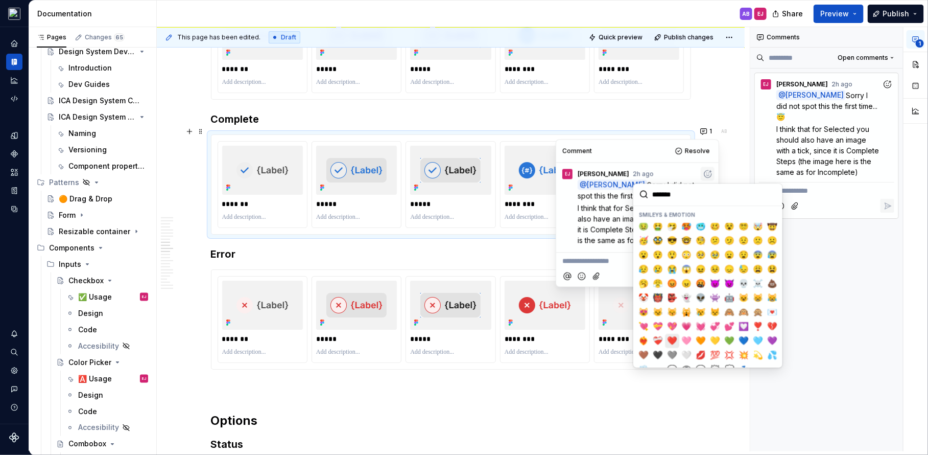
click at [673, 338] on span "❤️" at bounding box center [672, 341] width 8 height 10
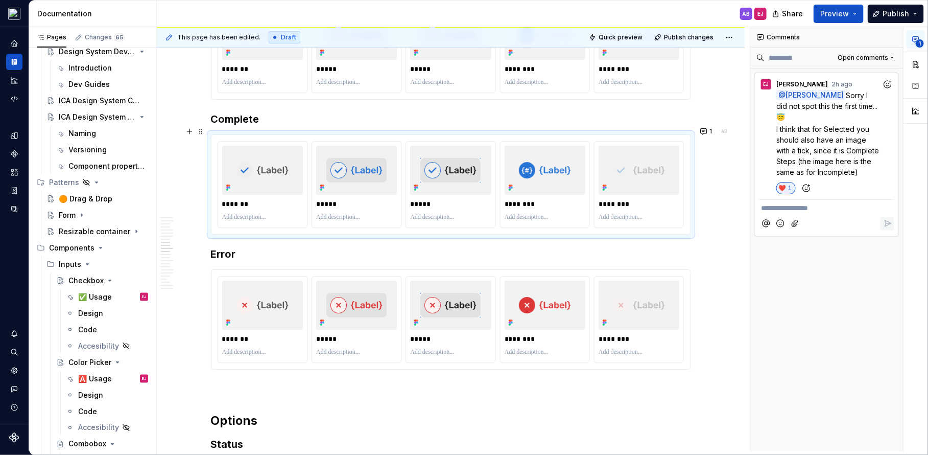
click at [505, 248] on h3 "Error" at bounding box center [451, 254] width 480 height 14
click at [203, 131] on span at bounding box center [201, 131] width 8 height 14
click at [235, 145] on div "Duplicate" at bounding box center [251, 145] width 66 height 10
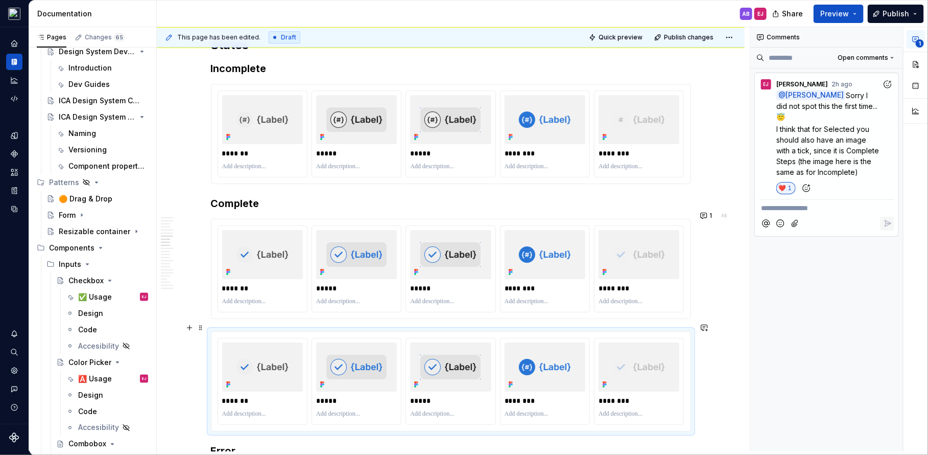
scroll to position [1582, 0]
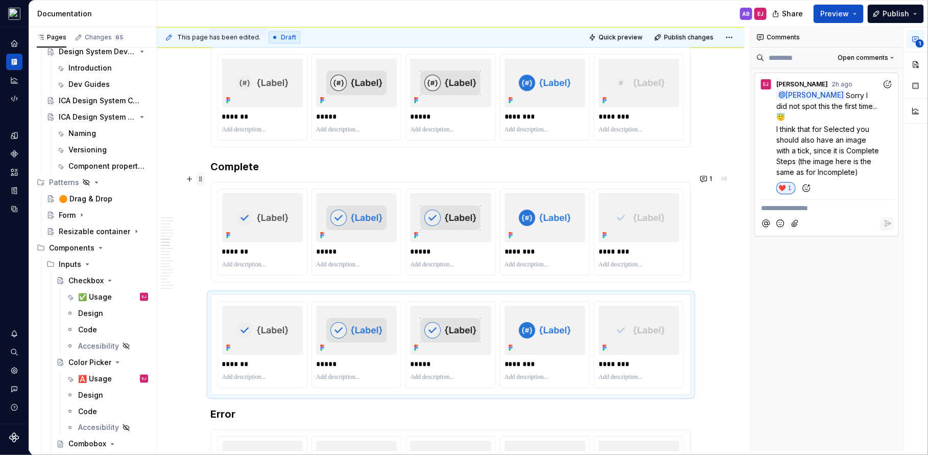
click at [205, 179] on span at bounding box center [201, 179] width 8 height 14
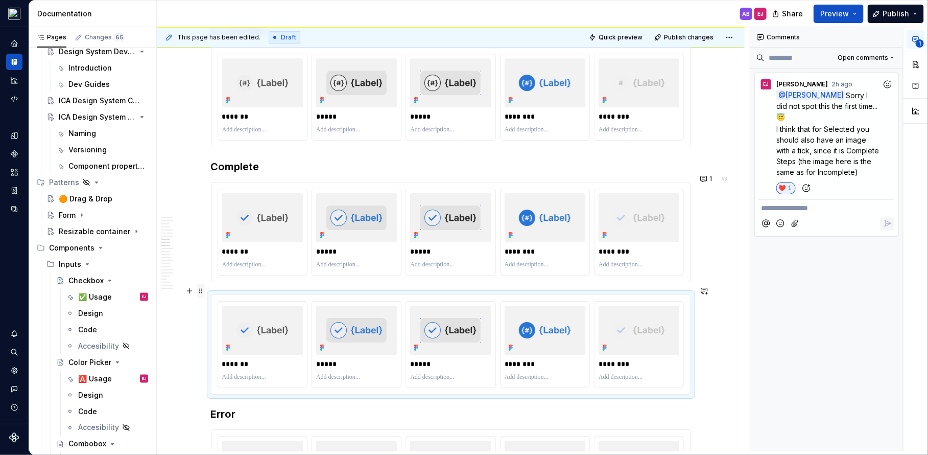
click at [203, 293] on span at bounding box center [201, 290] width 8 height 14
click at [239, 380] on div "Delete" at bounding box center [251, 379] width 66 height 10
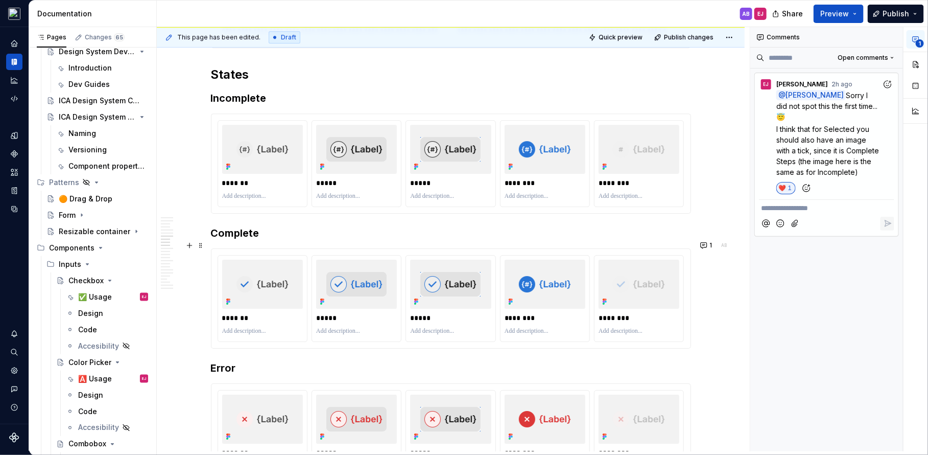
scroll to position [1520, 0]
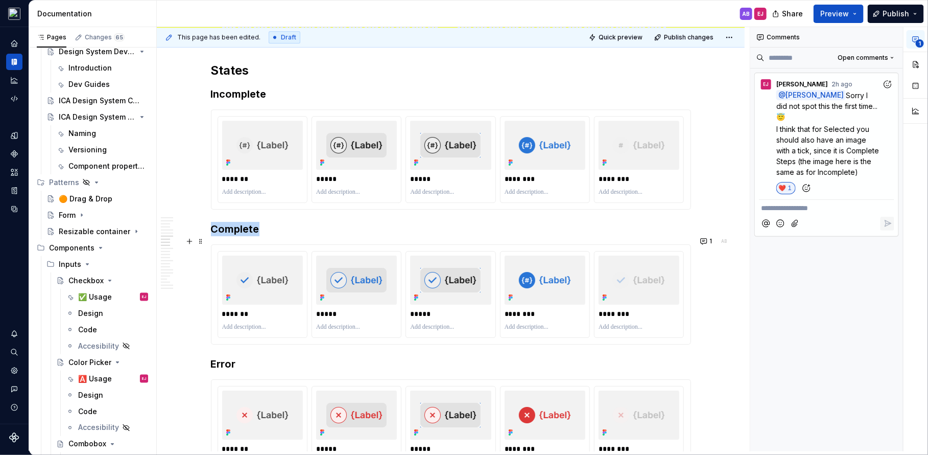
click at [516, 245] on div "******* ***** ***** ******** ********" at bounding box center [450, 294] width 479 height 99
click at [914, 55] on button "button" at bounding box center [916, 64] width 18 height 18
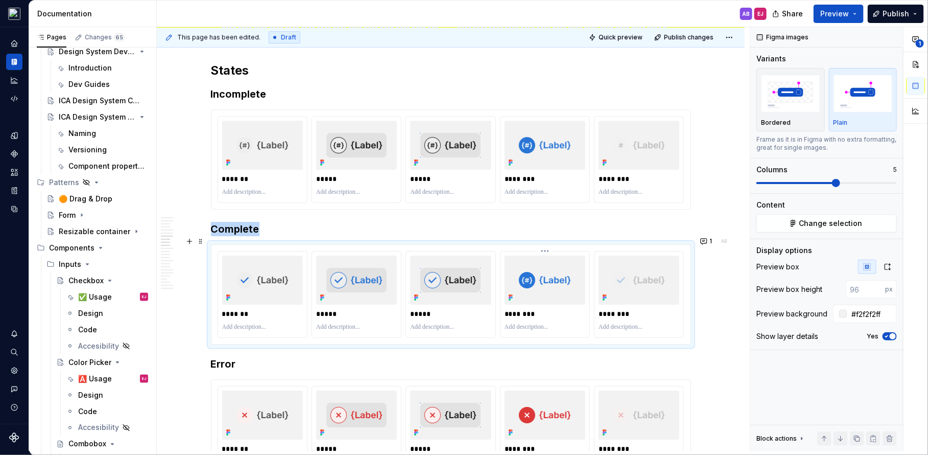
click at [505, 297] on div "********" at bounding box center [545, 294] width 89 height 86
click at [848, 226] on span "Change selection" at bounding box center [830, 223] width 63 height 10
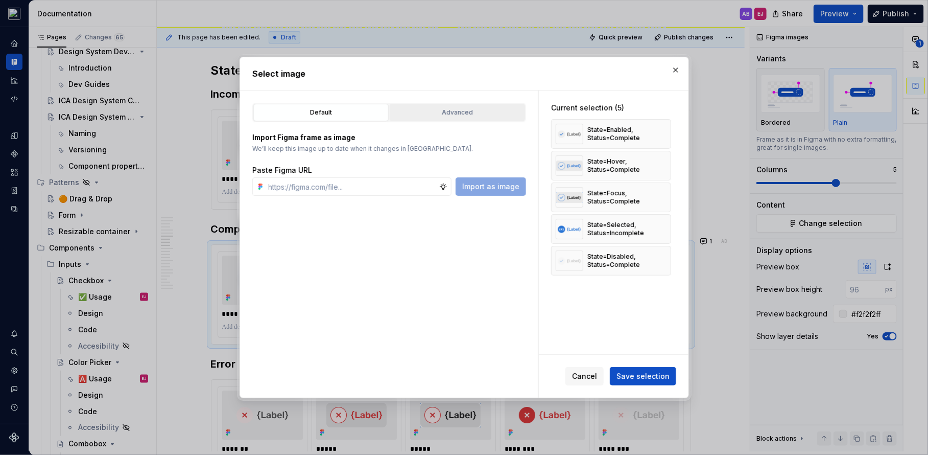
click at [462, 110] on div "Advanced" at bounding box center [457, 112] width 128 height 10
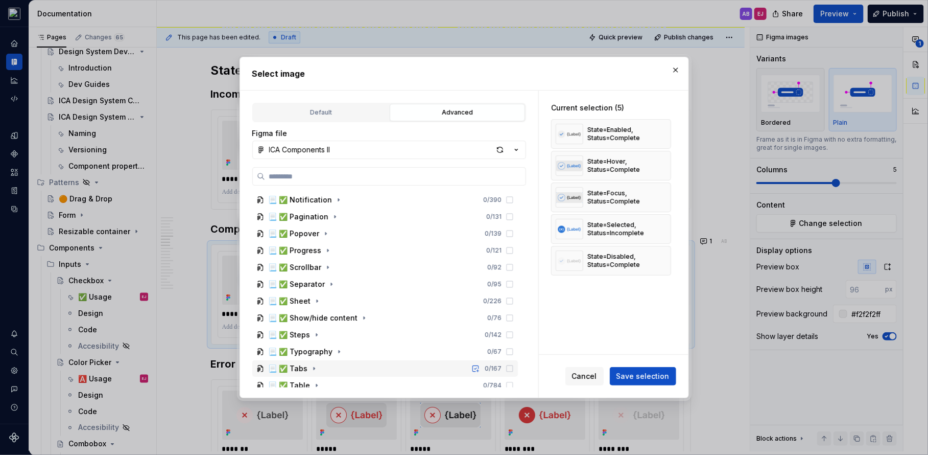
scroll to position [276, 0]
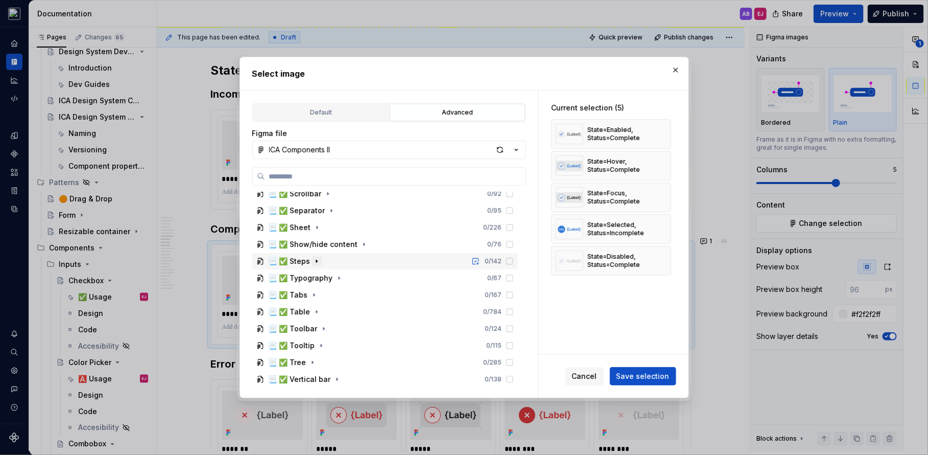
click at [312, 265] on button "button" at bounding box center [317, 261] width 10 height 10
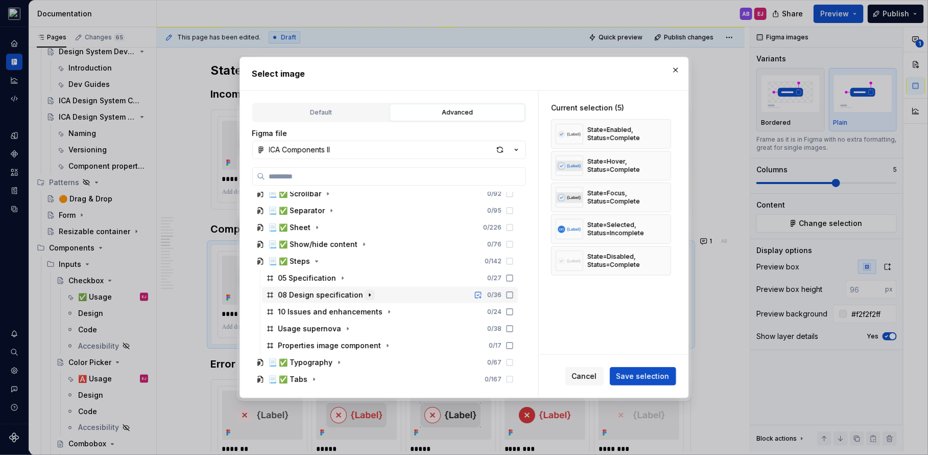
click at [366, 295] on icon "button" at bounding box center [370, 295] width 8 height 8
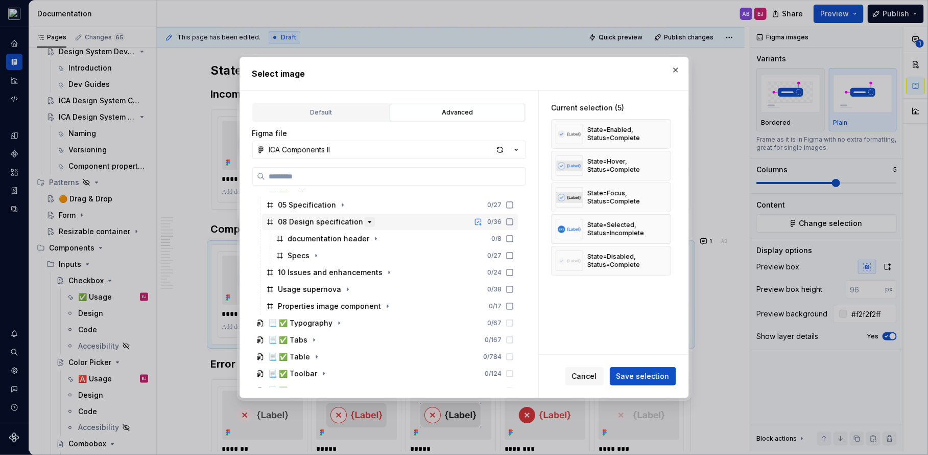
scroll to position [360, 0]
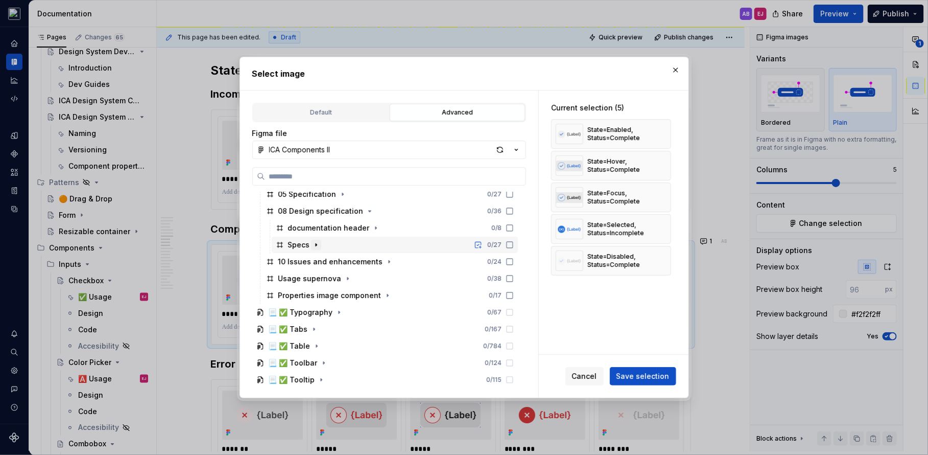
click at [314, 241] on icon "button" at bounding box center [316, 245] width 8 height 8
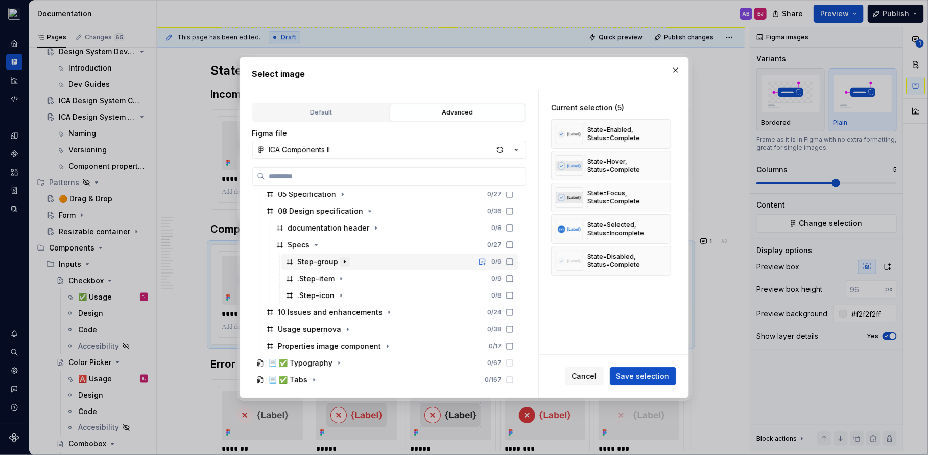
click at [344, 261] on icon "button" at bounding box center [344, 261] width 1 height 3
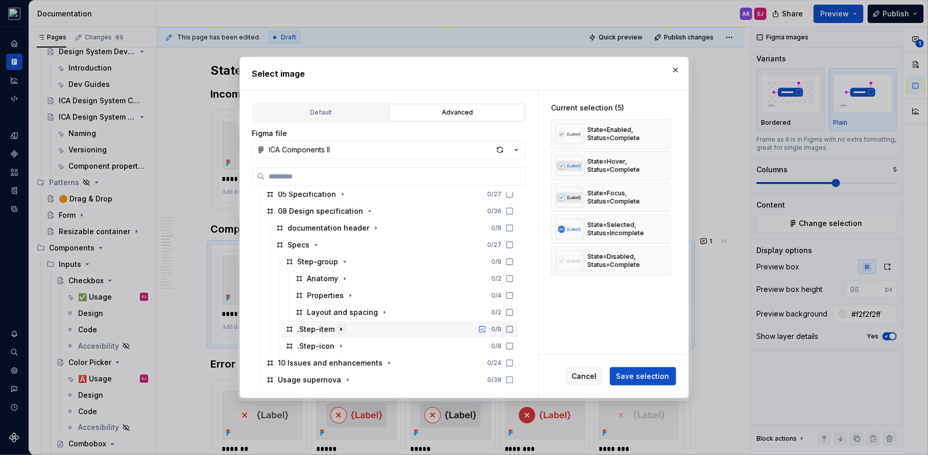
click at [340, 326] on icon "button" at bounding box center [341, 329] width 8 height 8
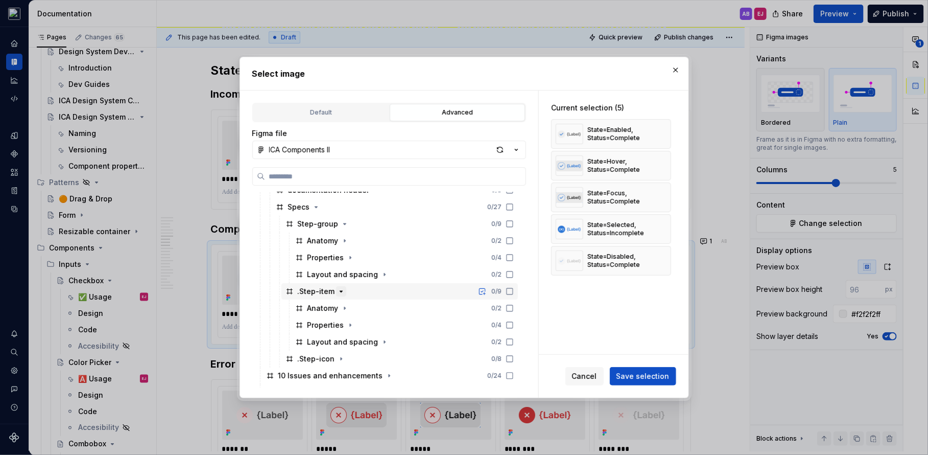
scroll to position [398, 0]
click at [344, 306] on icon "button" at bounding box center [344, 307] width 1 height 3
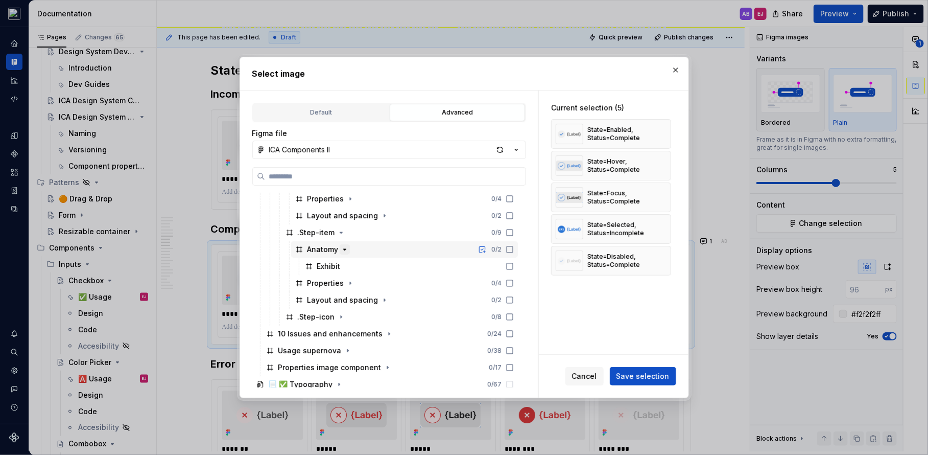
scroll to position [459, 0]
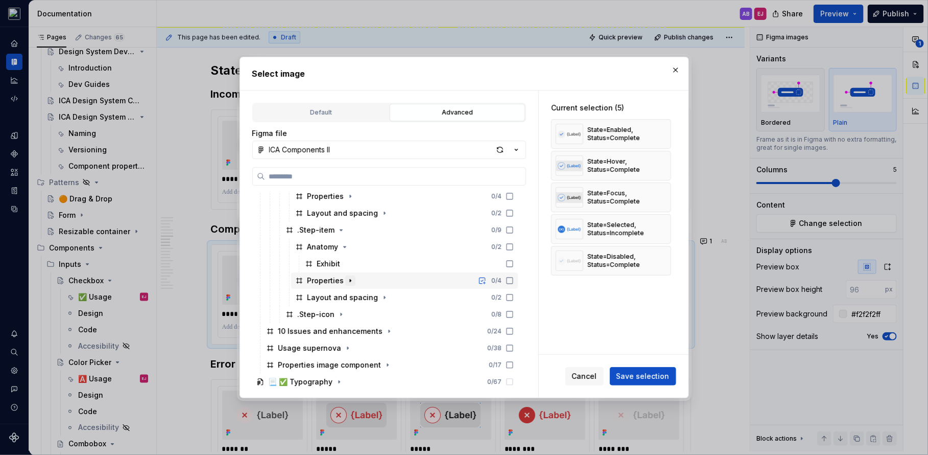
click at [348, 277] on icon "button" at bounding box center [350, 280] width 8 height 8
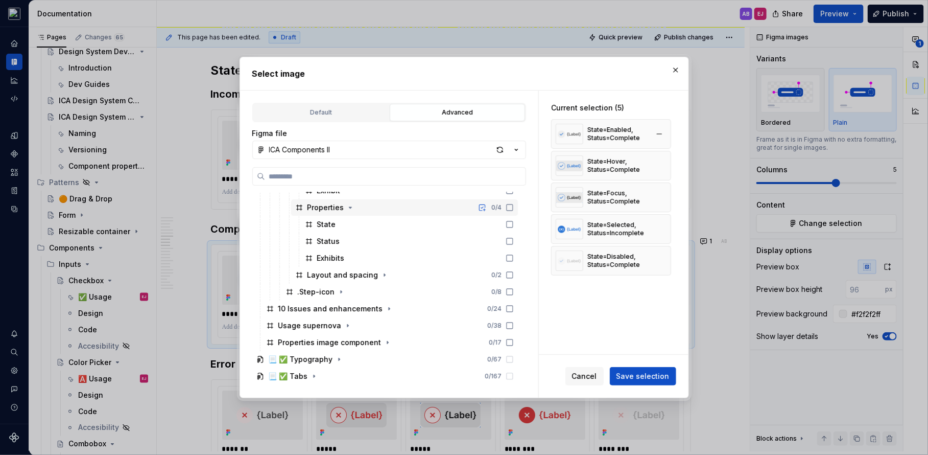
scroll to position [534, 0]
click at [675, 70] on button "button" at bounding box center [676, 70] width 14 height 14
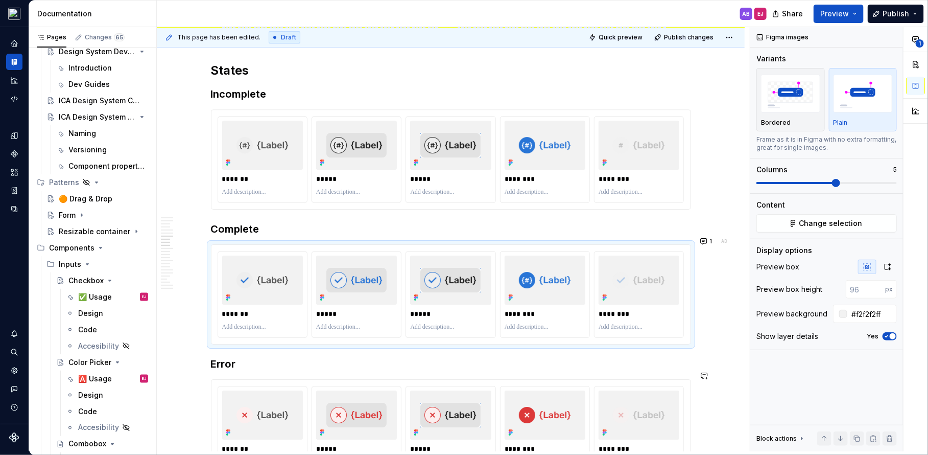
type textarea "*"
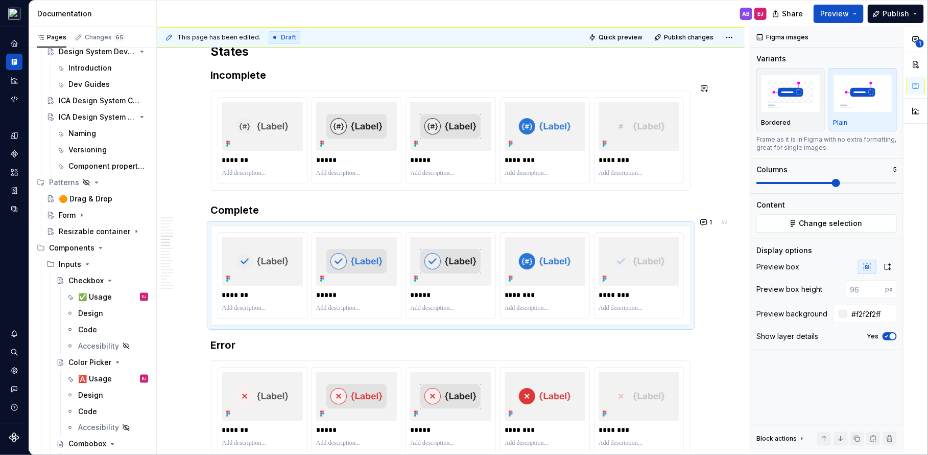
scroll to position [1541, 0]
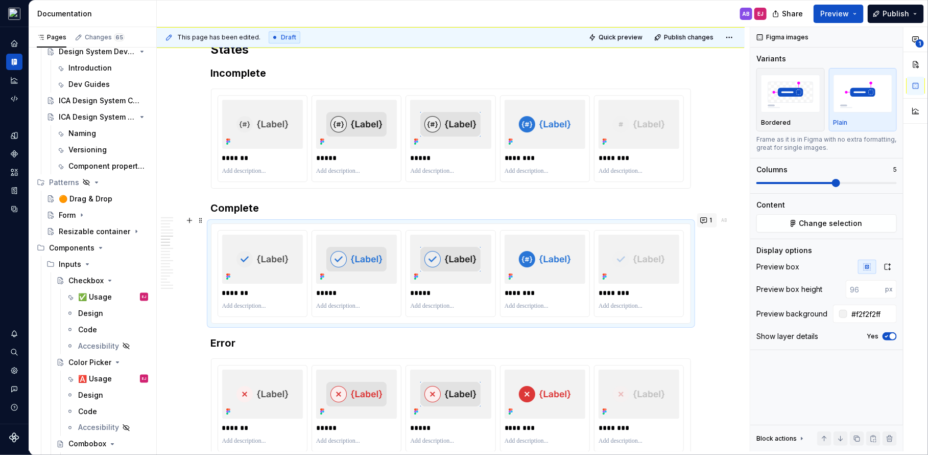
click at [707, 214] on button "1" at bounding box center [707, 220] width 20 height 14
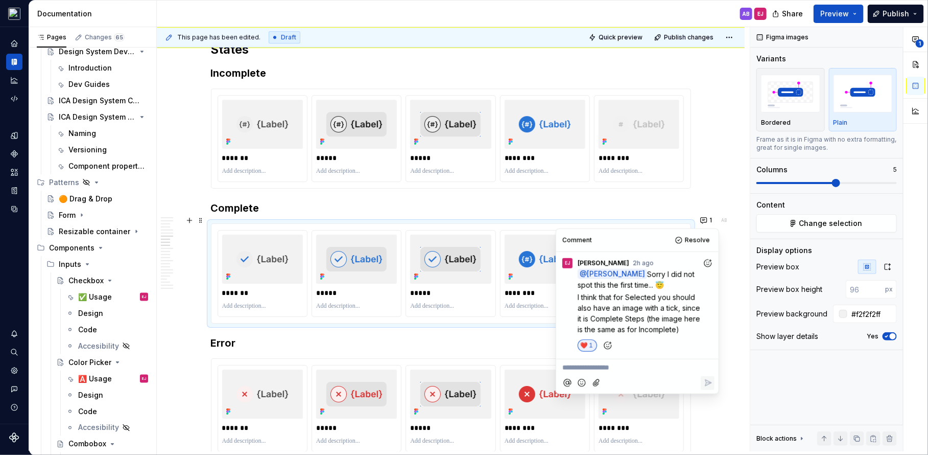
click at [599, 373] on p "**********" at bounding box center [637, 367] width 150 height 11
click at [601, 352] on span "[PERSON_NAME]" at bounding box center [597, 350] width 58 height 10
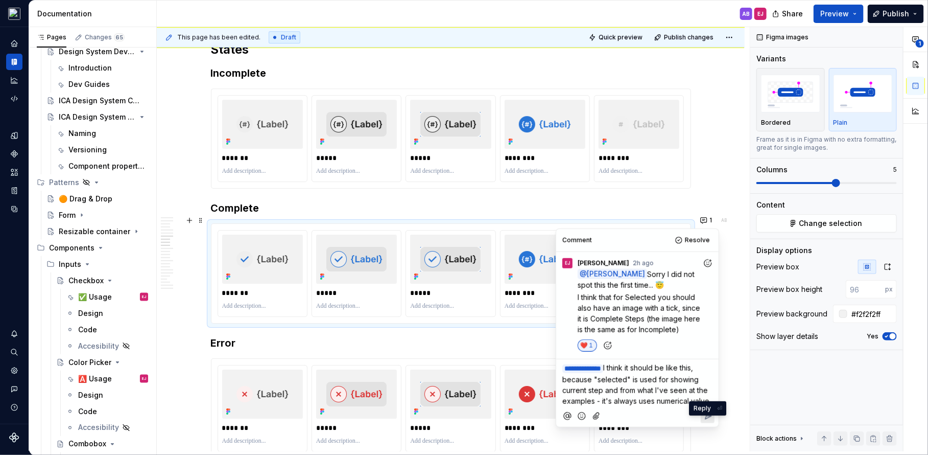
click at [707, 421] on icon "Reply" at bounding box center [708, 416] width 10 height 10
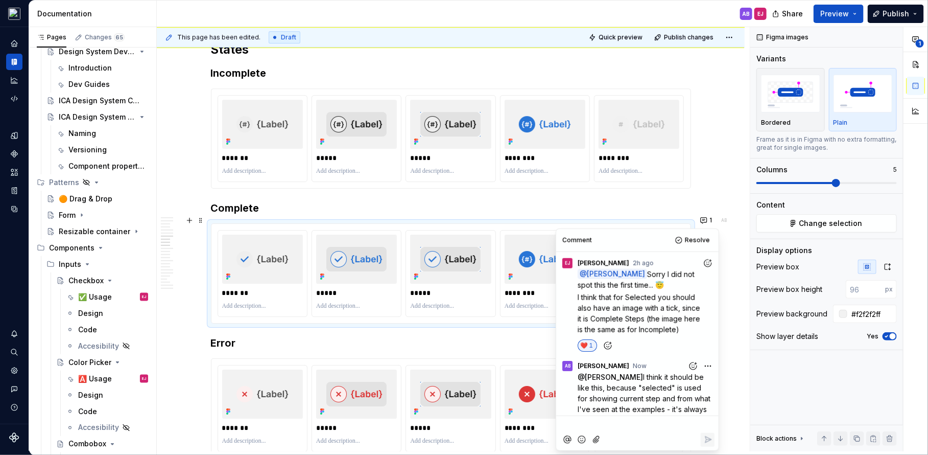
scroll to position [26, 0]
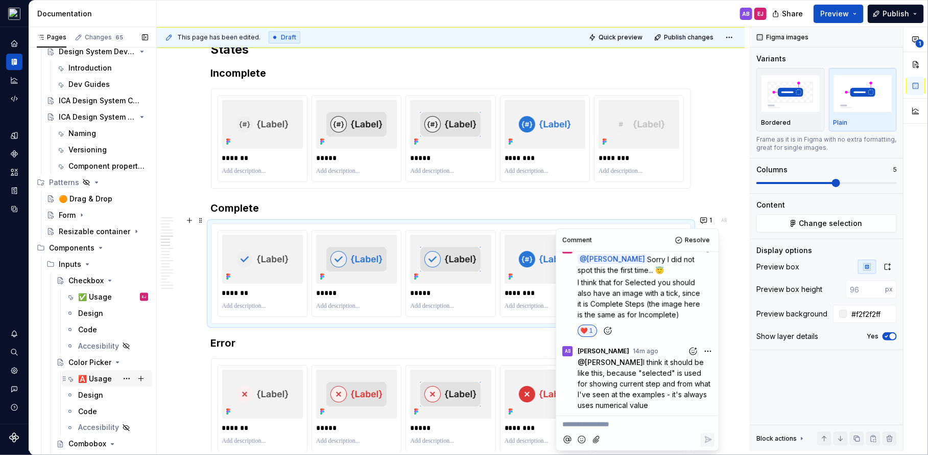
click at [93, 378] on div "🅰️ Usage" at bounding box center [95, 378] width 34 height 10
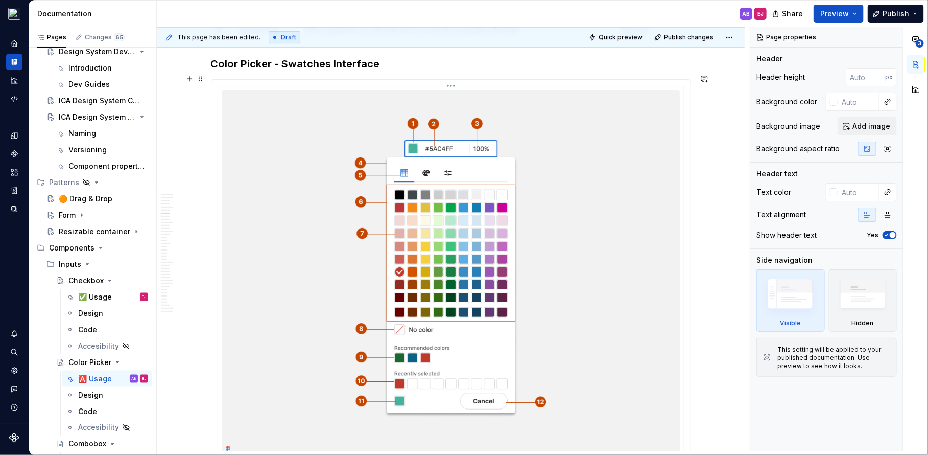
scroll to position [1666, 0]
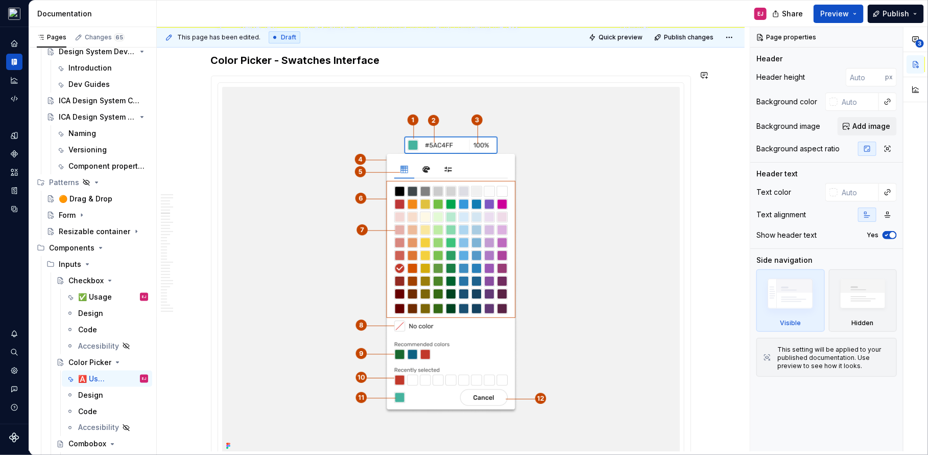
type textarea "*"
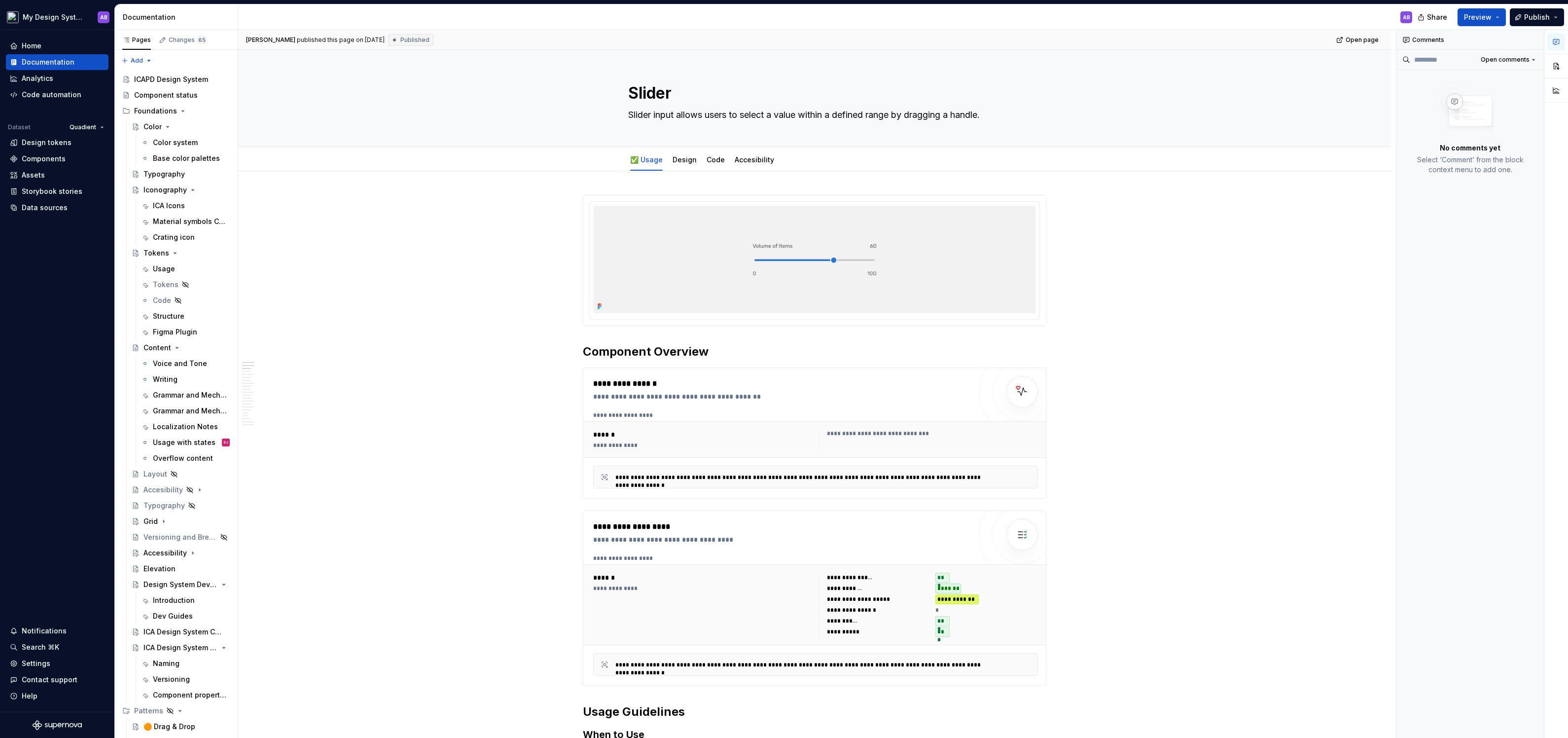
type textarea "*"
